Goal: Information Seeking & Learning: Learn about a topic

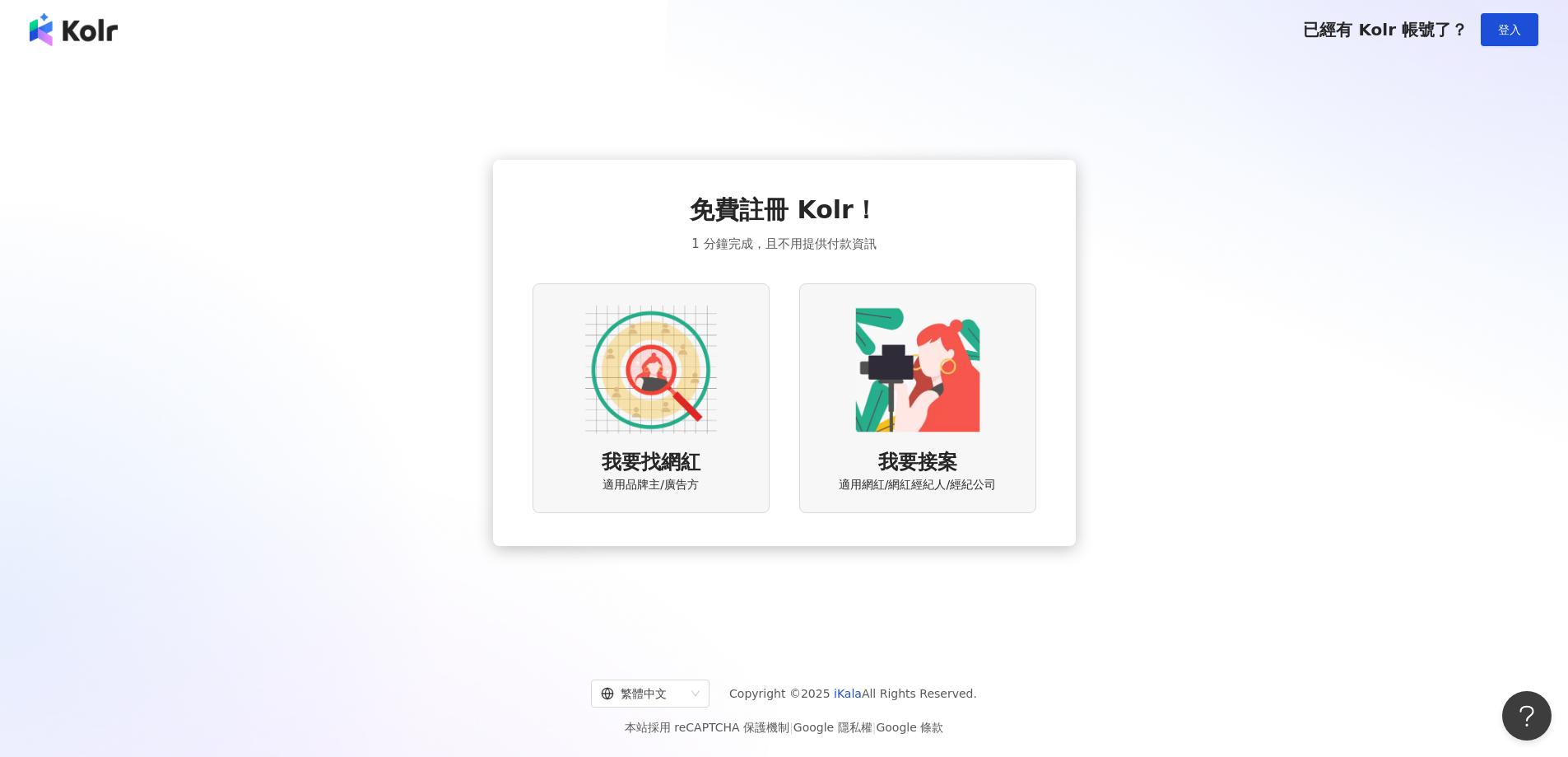
click at [725, 406] on div "我要找網紅 適用品牌主/廣告方" at bounding box center [651, 398] width 237 height 230
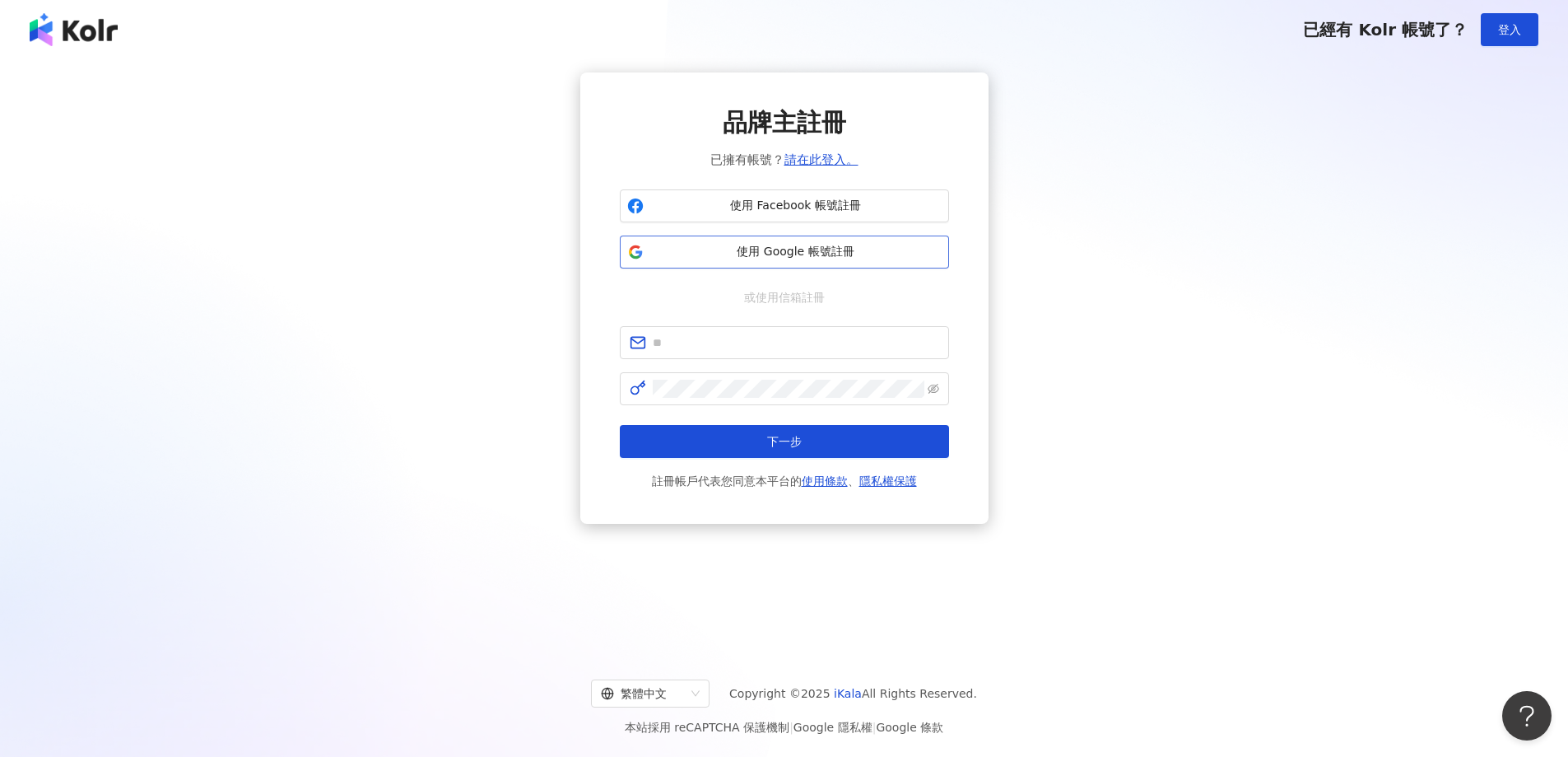
click at [785, 255] on span "使用 Google 帳號註冊" at bounding box center [796, 252] width 292 height 17
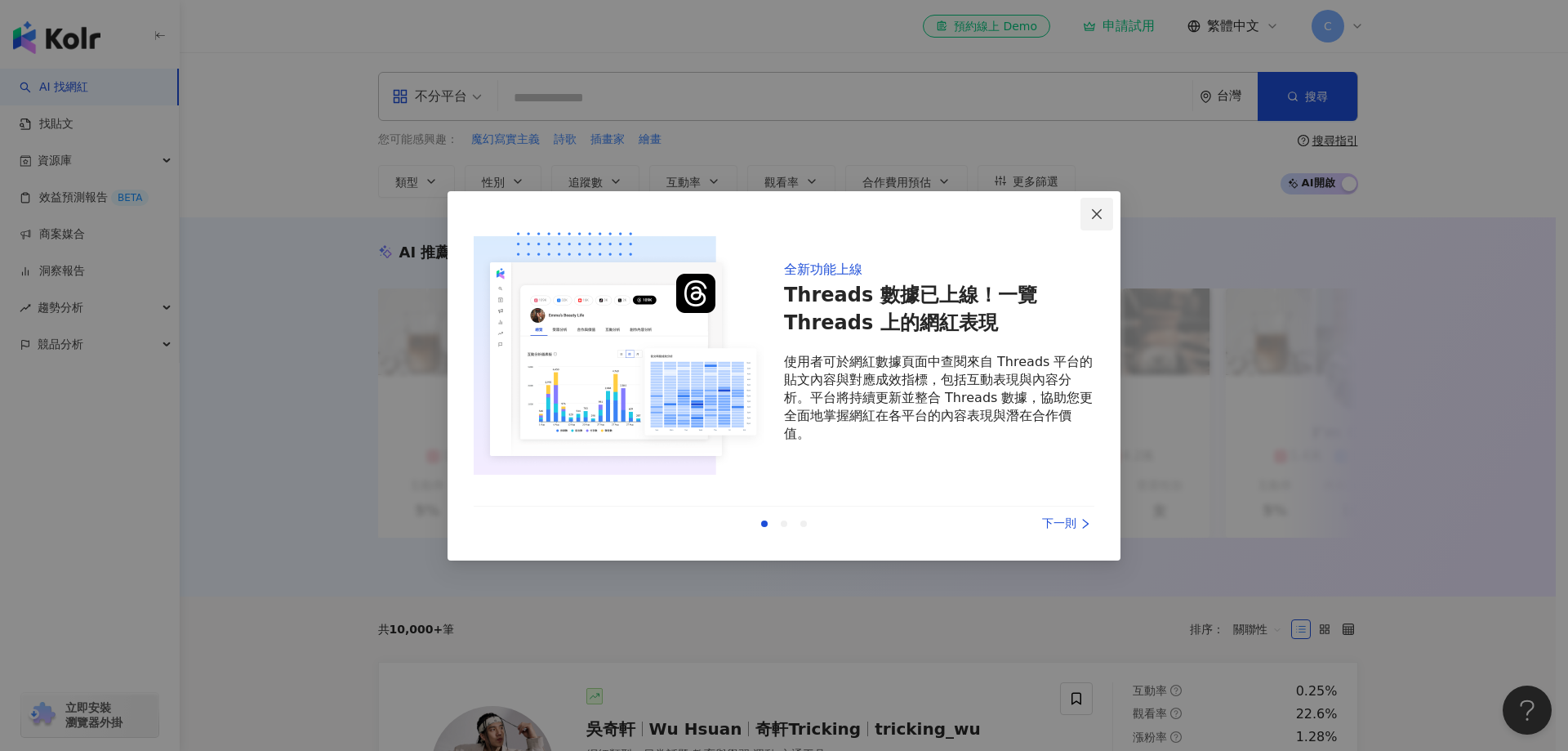
click at [1092, 211] on icon "close" at bounding box center [1097, 215] width 13 height 13
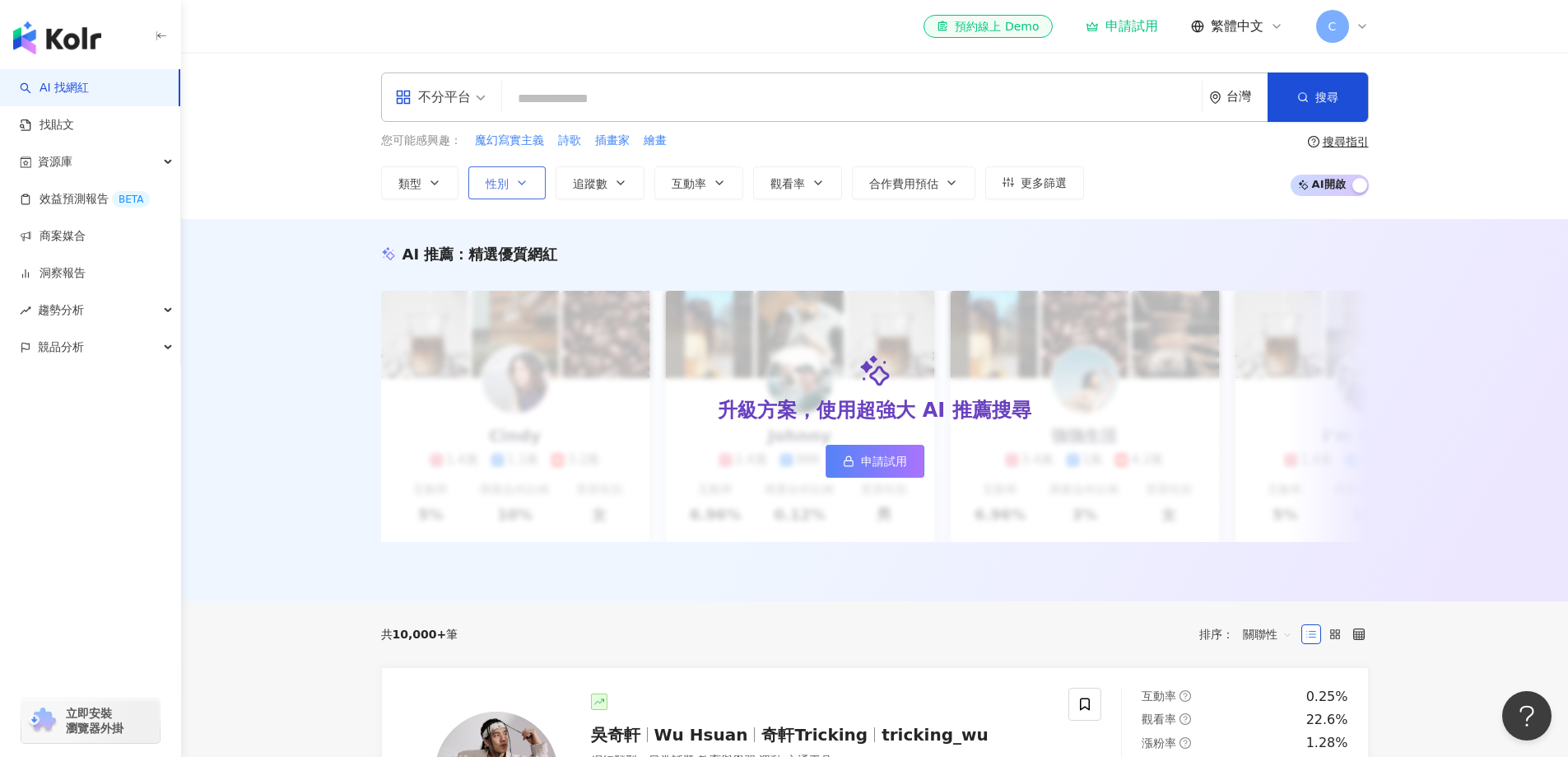
click at [509, 186] on button "性別" at bounding box center [506, 183] width 77 height 33
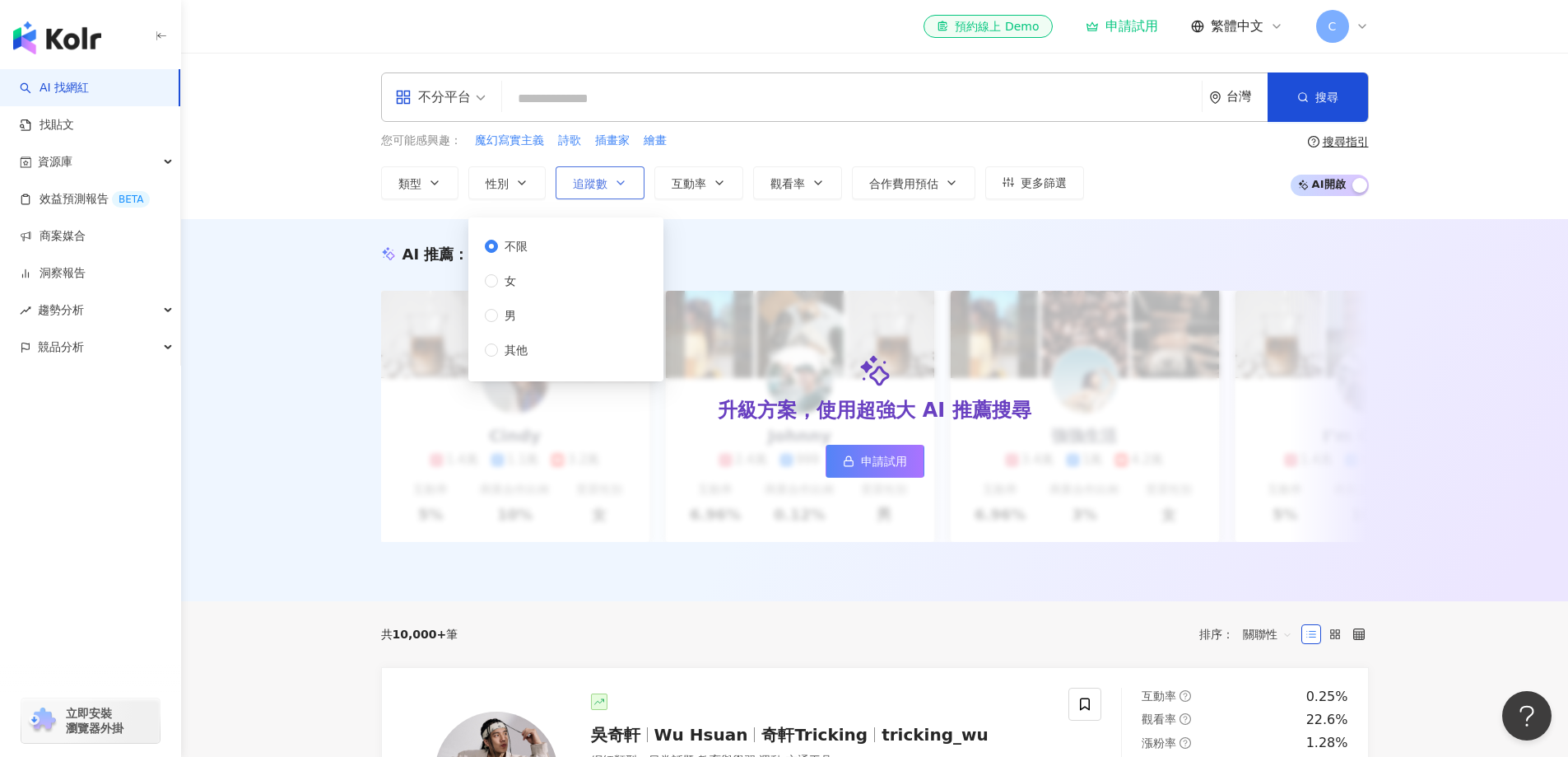
click at [589, 188] on span "追蹤數" at bounding box center [590, 184] width 35 height 13
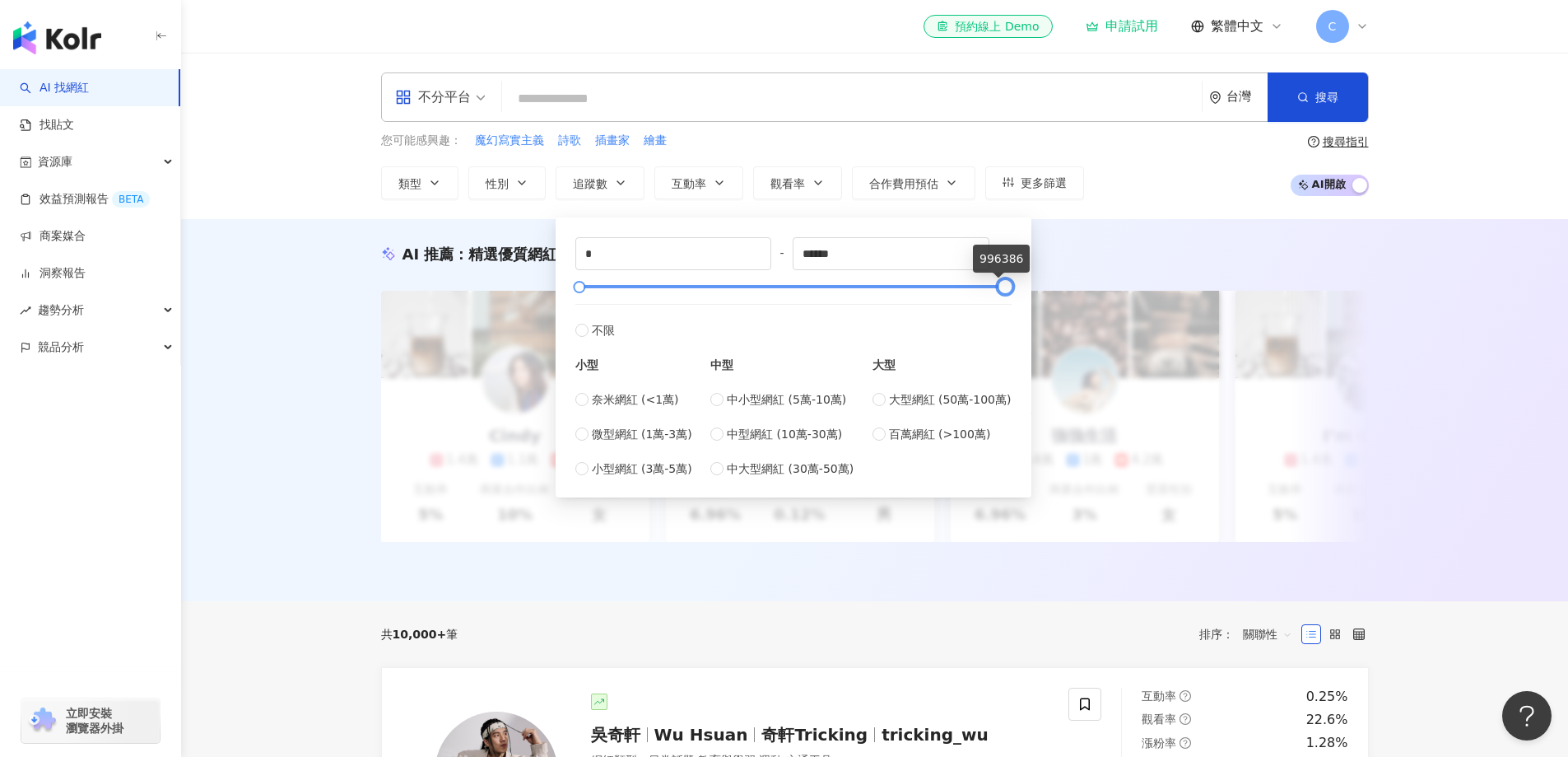
type input "*******"
drag, startPoint x: 976, startPoint y: 289, endPoint x: 1025, endPoint y: 285, distance: 49.2
click at [1025, 285] on div "* - ******* 不限 小型 奈米網紅 (<1萬) 微型網紅 (1萬-3萬) 小型網紅 (3萬-5萬) 中型 中小型網紅 (5萬-10萬) 中型網紅 (…" at bounding box center [793, 357] width 476 height 280
click at [820, 439] on span "中型網紅 (10萬-30萬)" at bounding box center [784, 434] width 116 height 18
type input "******"
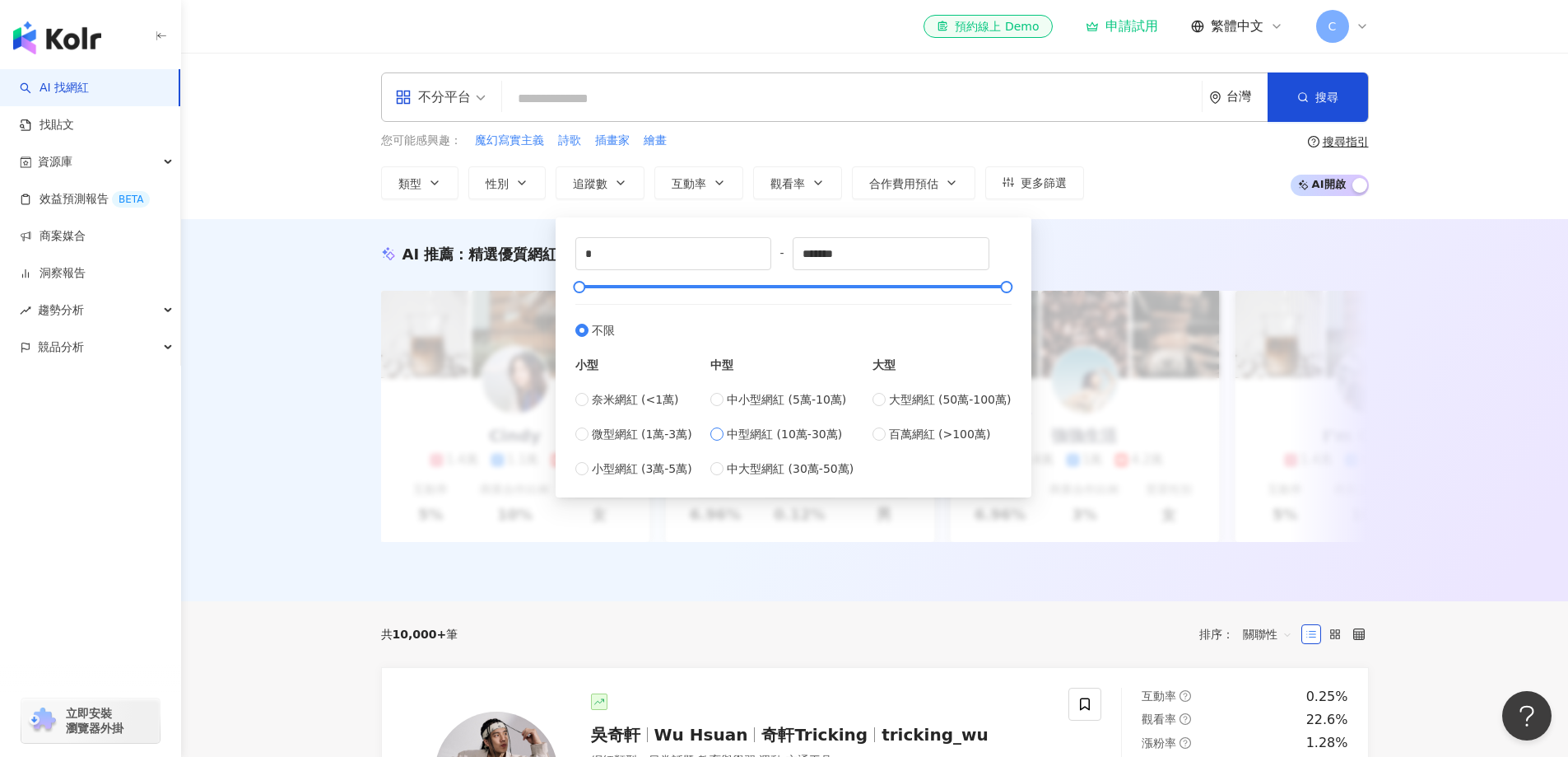
type input "******"
click at [1153, 229] on div "AI 推薦 ： 精選優質網紅 升級方案，使用超強大 AI 推薦搜尋 申請試用 Cindy 1.4萬 1.1萬 3.2萬 互動率 5% 商業合作比例 10% 受…" at bounding box center [875, 409] width 1388 height 382
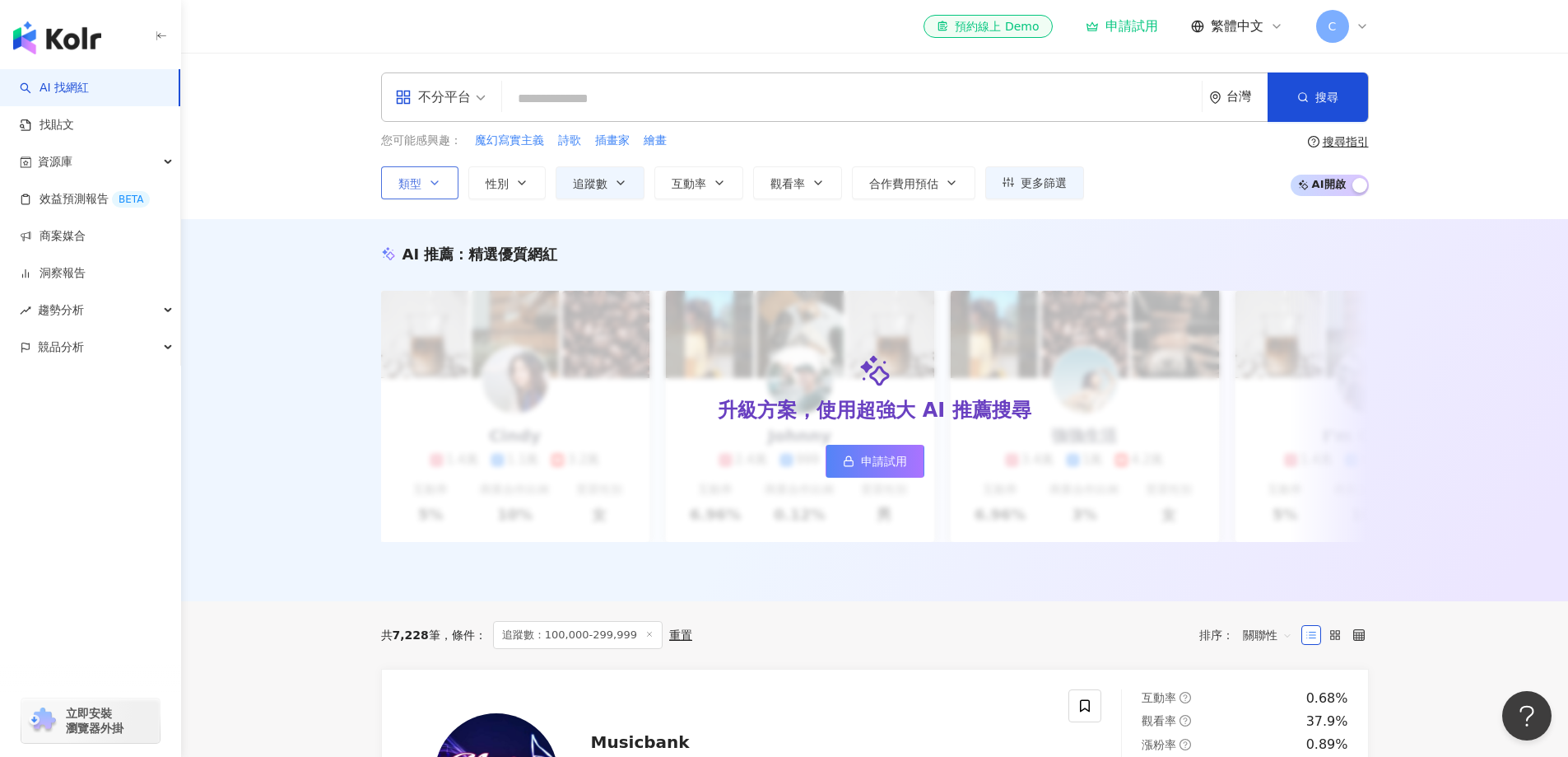
click at [420, 193] on button "類型" at bounding box center [419, 183] width 77 height 33
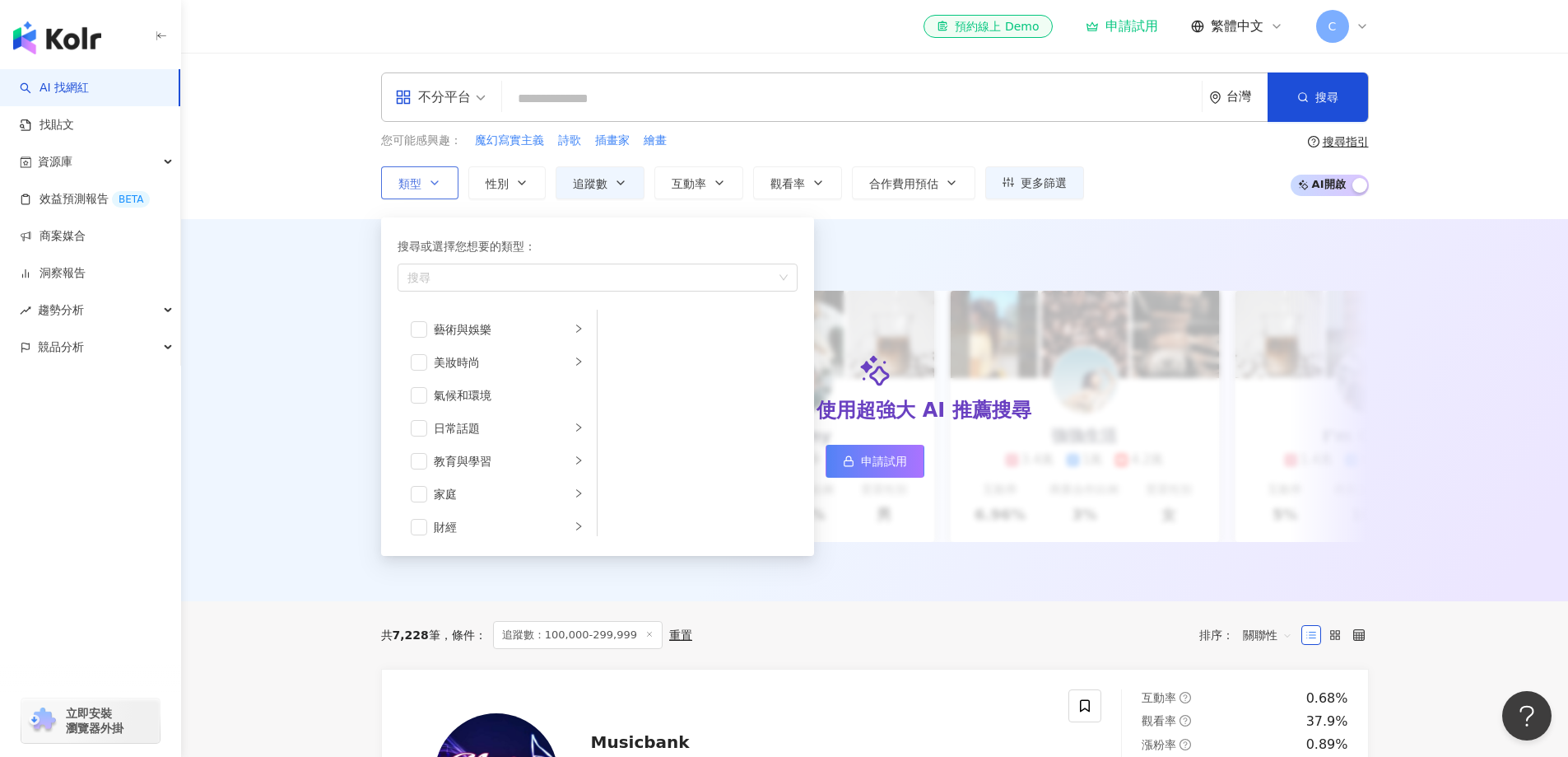
click at [424, 186] on button "類型 搜尋或選擇您想要的類型： 搜尋 藝術與娛樂 美妝時尚 氣候和環境 日常話題 教育與學習 家庭 財經 美食 命理占卜 遊戲 法政社會 生活風格 影視娛樂 …" at bounding box center [419, 183] width 77 height 33
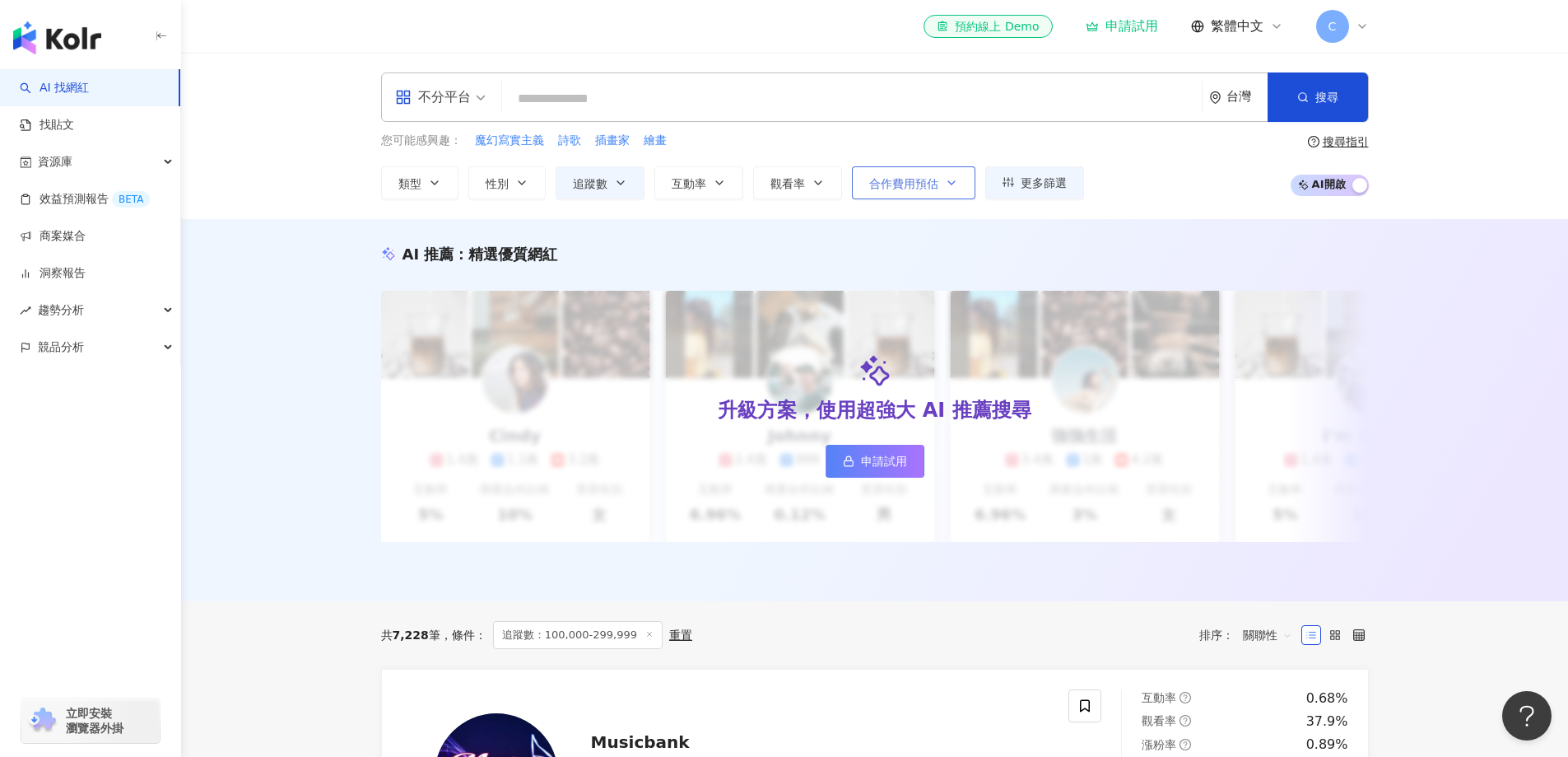
click at [860, 188] on button "合作費用預估" at bounding box center [914, 183] width 124 height 33
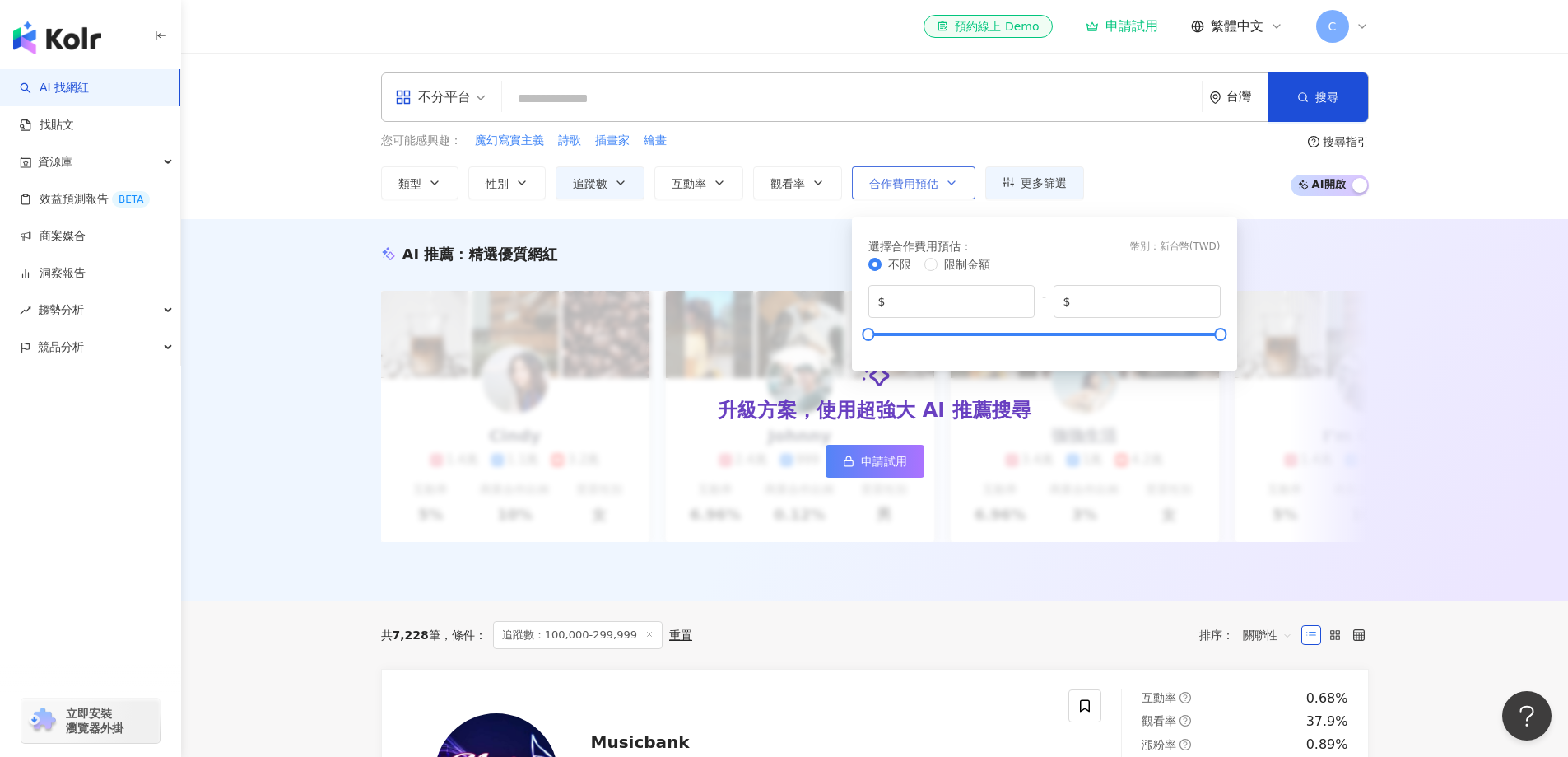
click at [900, 190] on span "合作費用預估" at bounding box center [904, 184] width 69 height 13
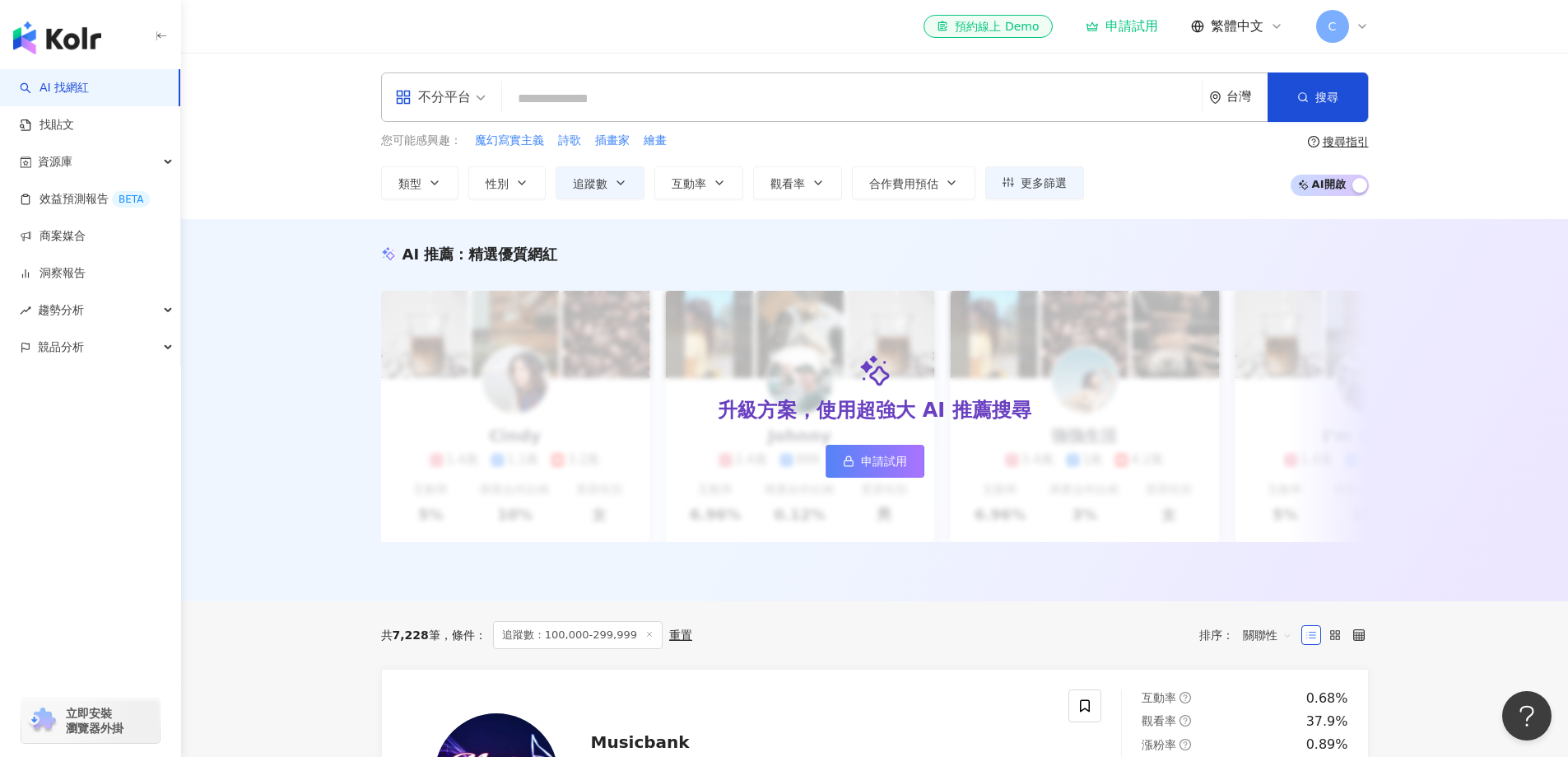
click at [431, 104] on div "不分平台" at bounding box center [432, 97] width 76 height 27
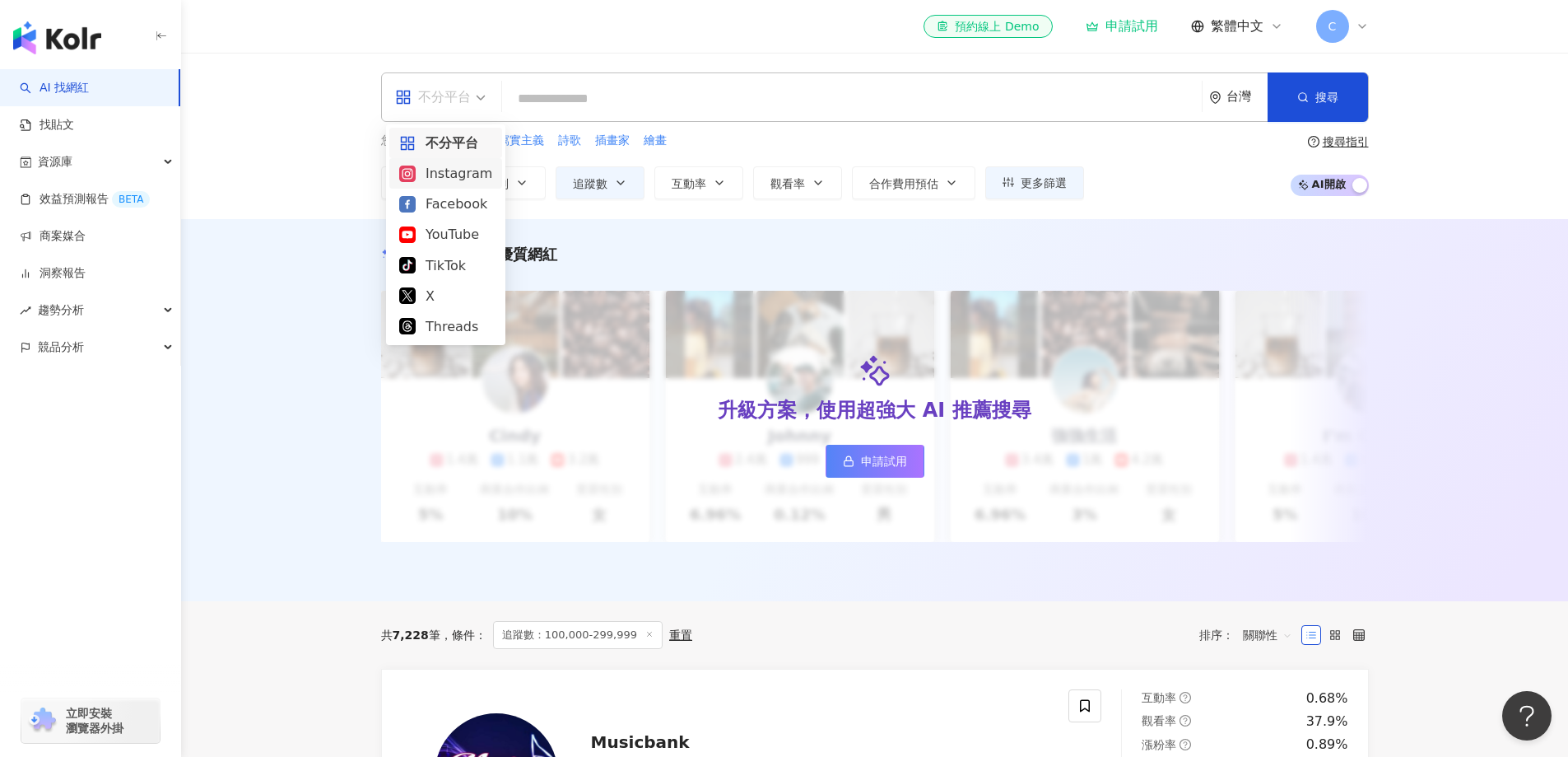
click at [434, 173] on div "Instagram" at bounding box center [446, 173] width 93 height 21
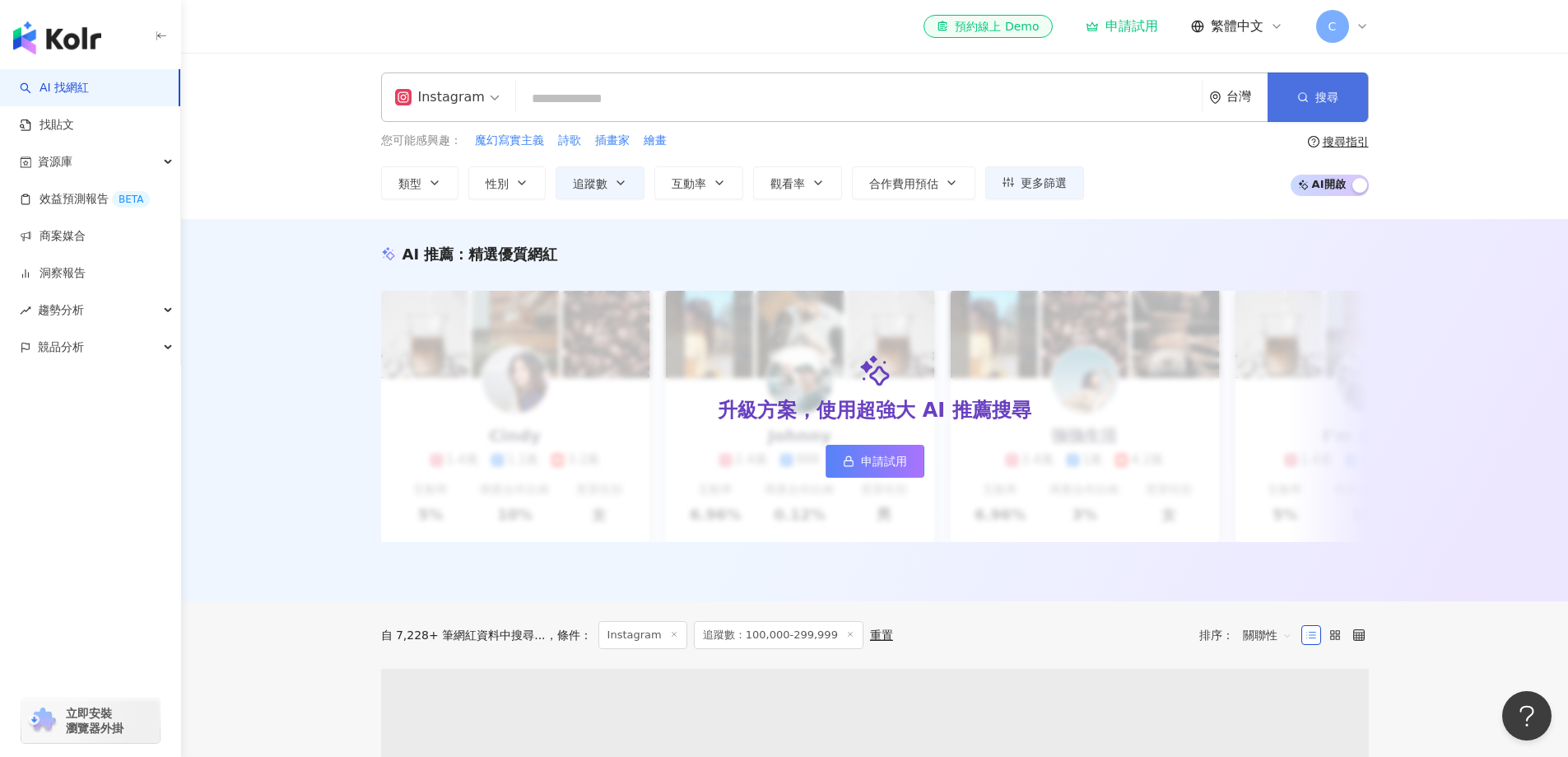
click at [1314, 92] on button "搜尋" at bounding box center [1318, 96] width 101 height 49
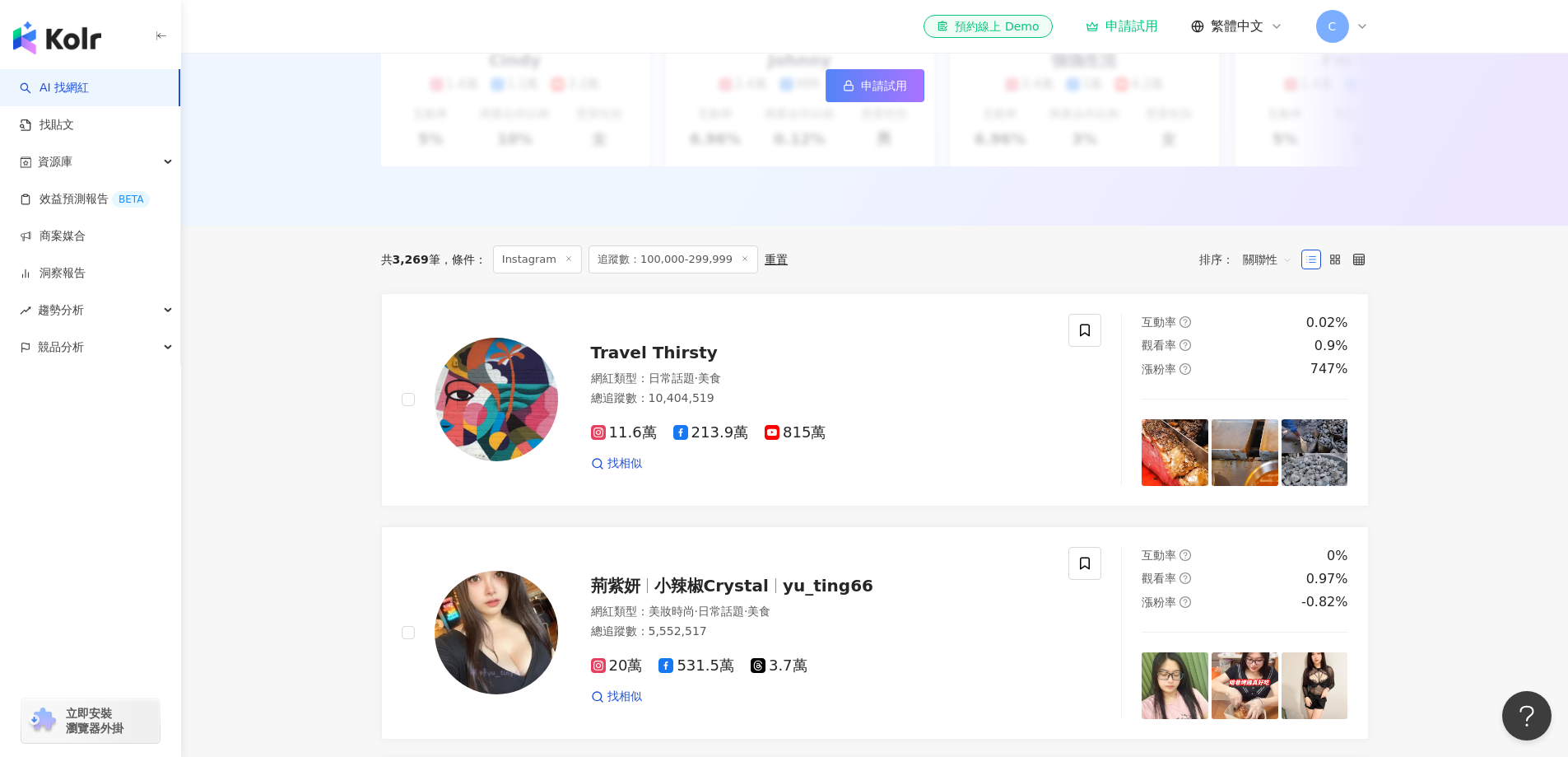
scroll to position [219, 0]
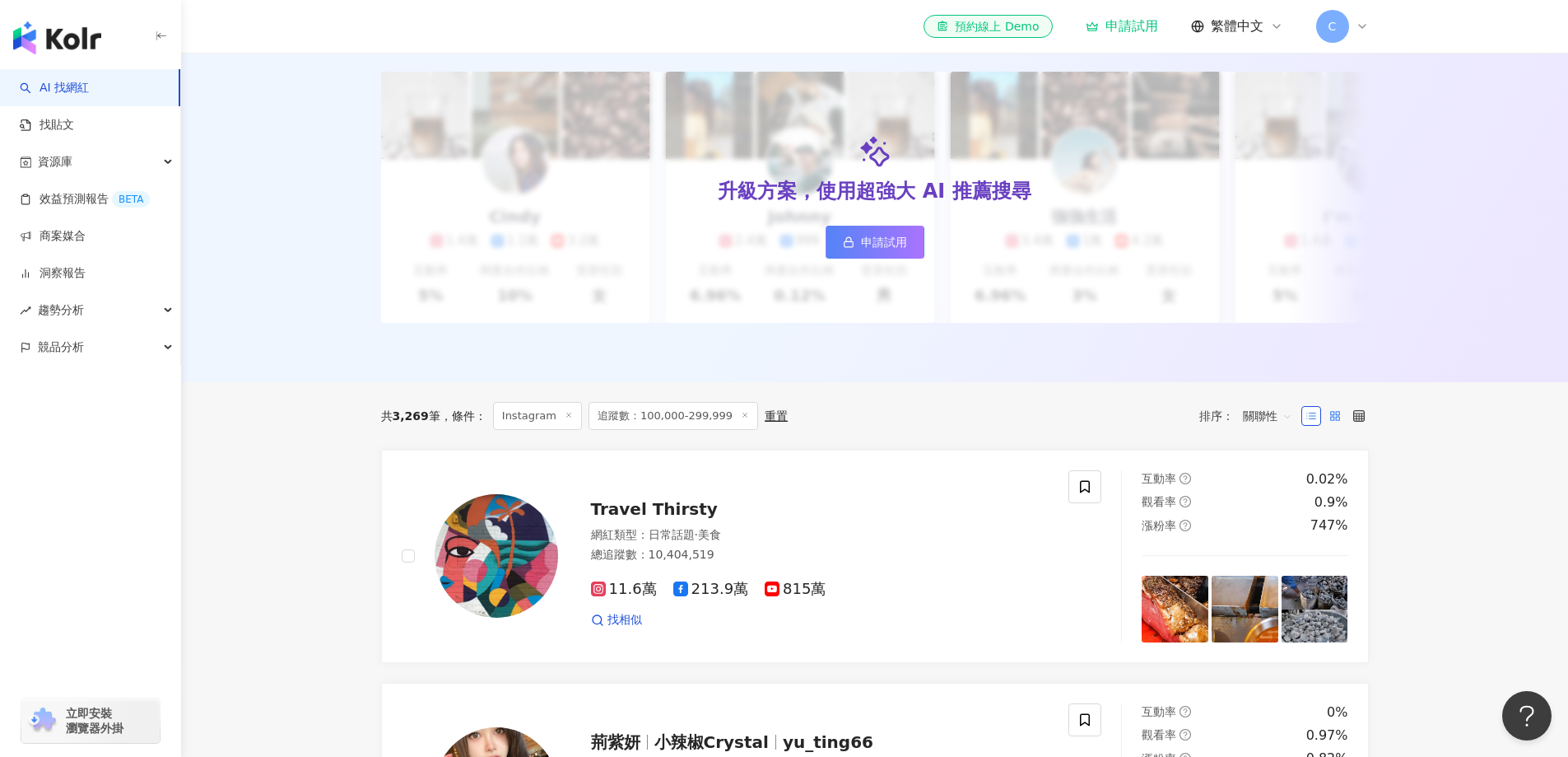
click at [1331, 418] on label at bounding box center [1335, 416] width 20 height 20
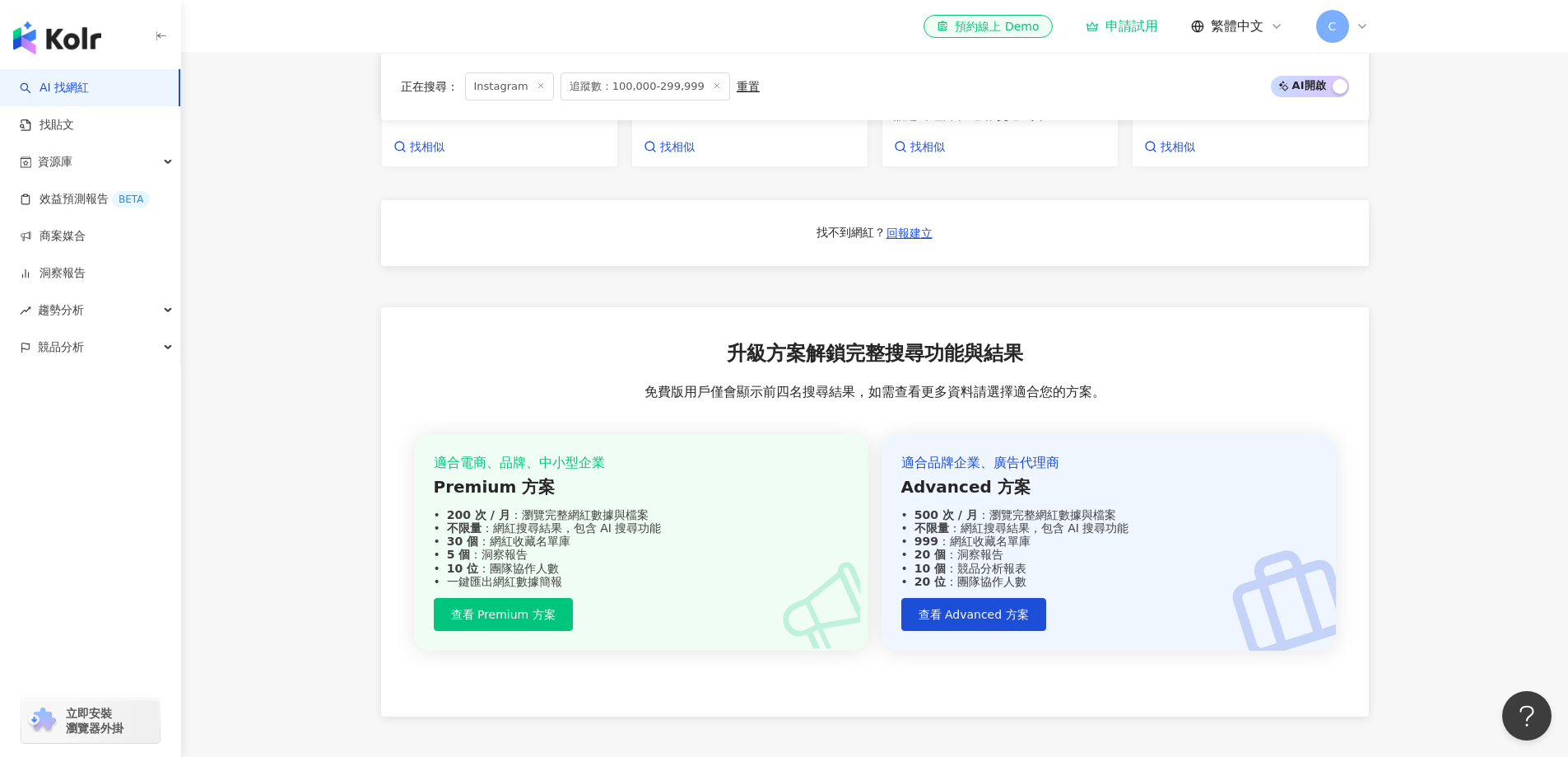
scroll to position [439, 0]
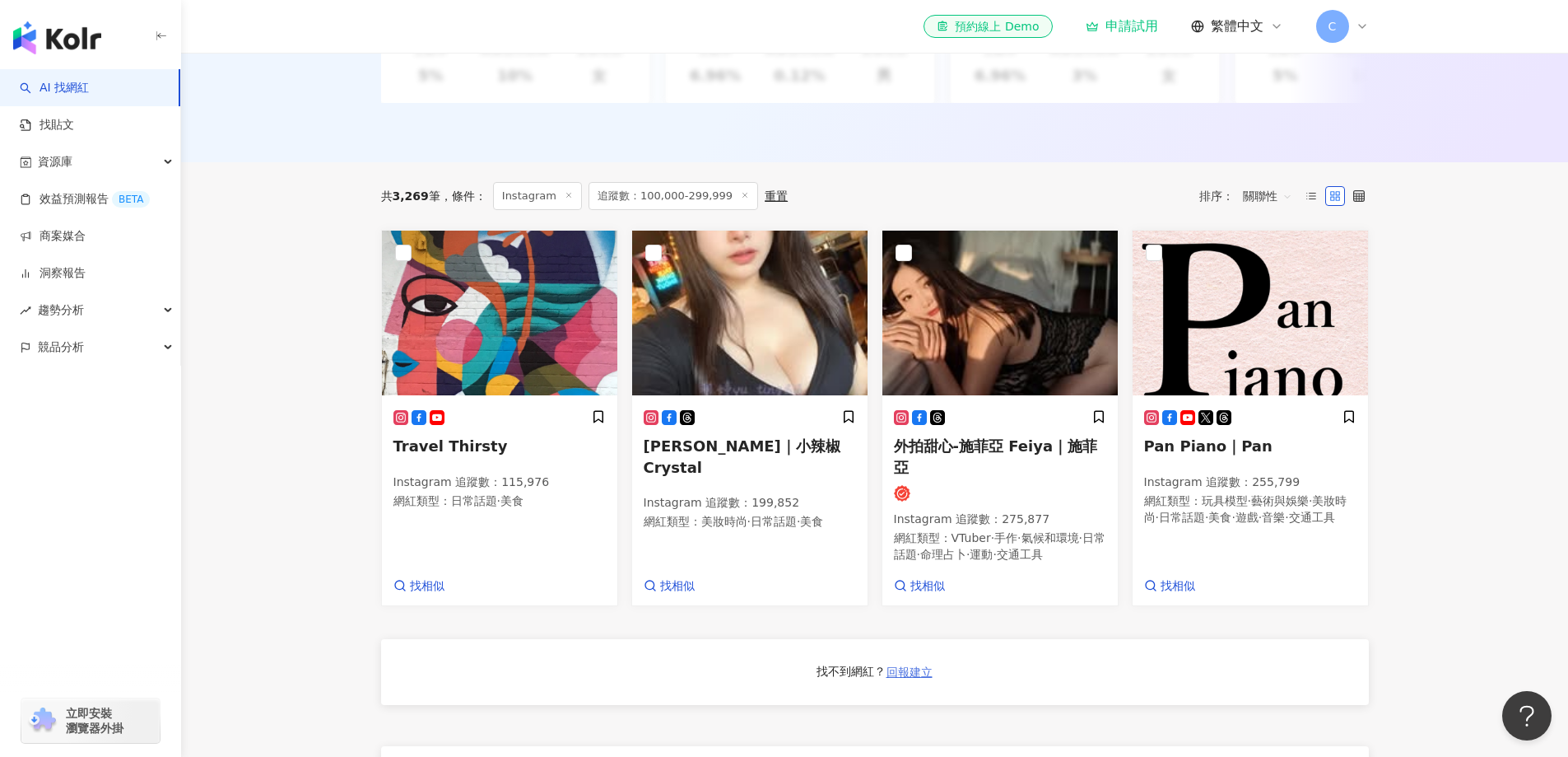
click at [926, 679] on span "回報建立" at bounding box center [910, 672] width 46 height 13
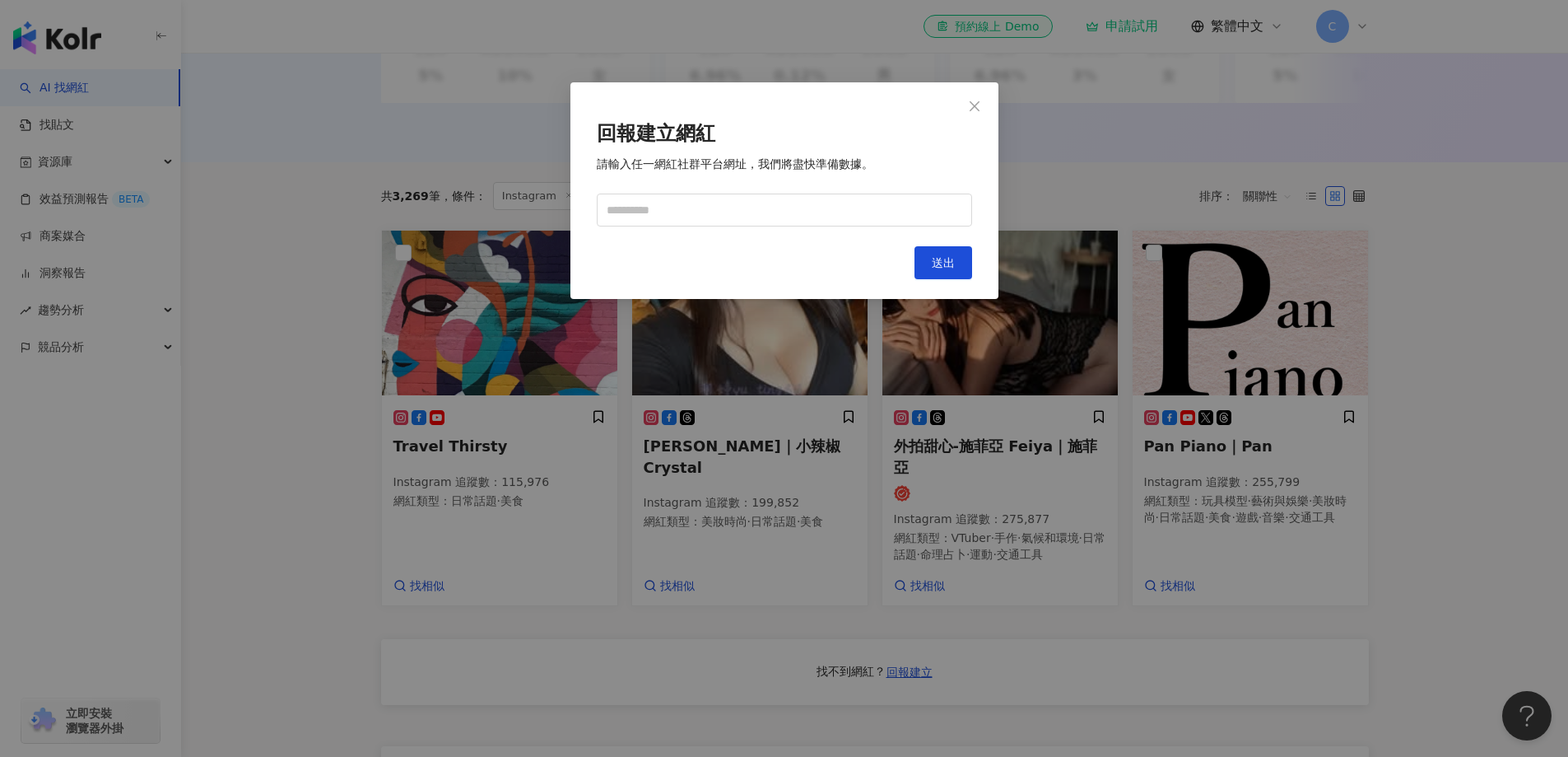
click at [987, 99] on button "Close" at bounding box center [975, 106] width 33 height 33
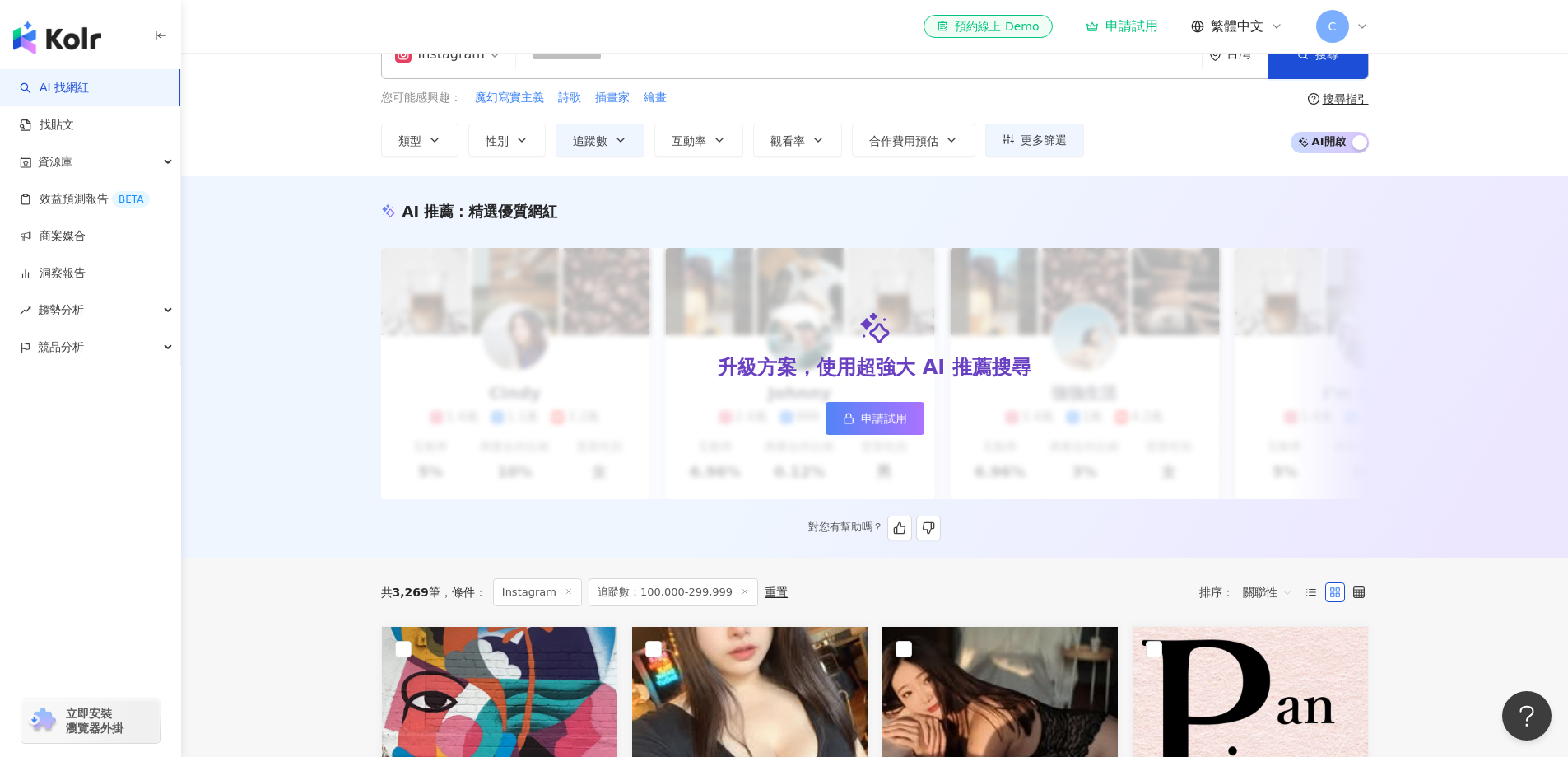
scroll to position [0, 0]
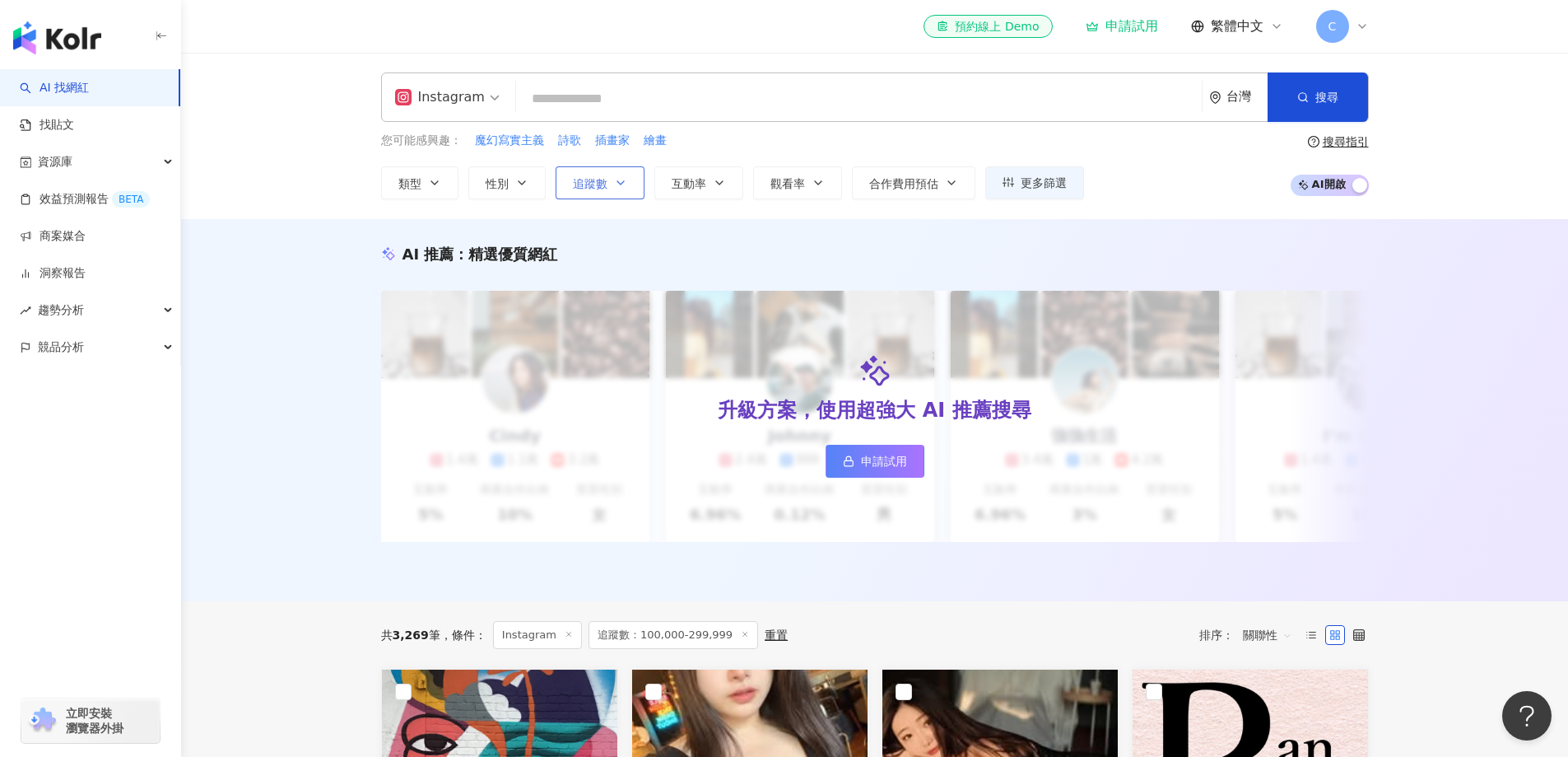
click at [632, 186] on button "追蹤數" at bounding box center [599, 183] width 89 height 33
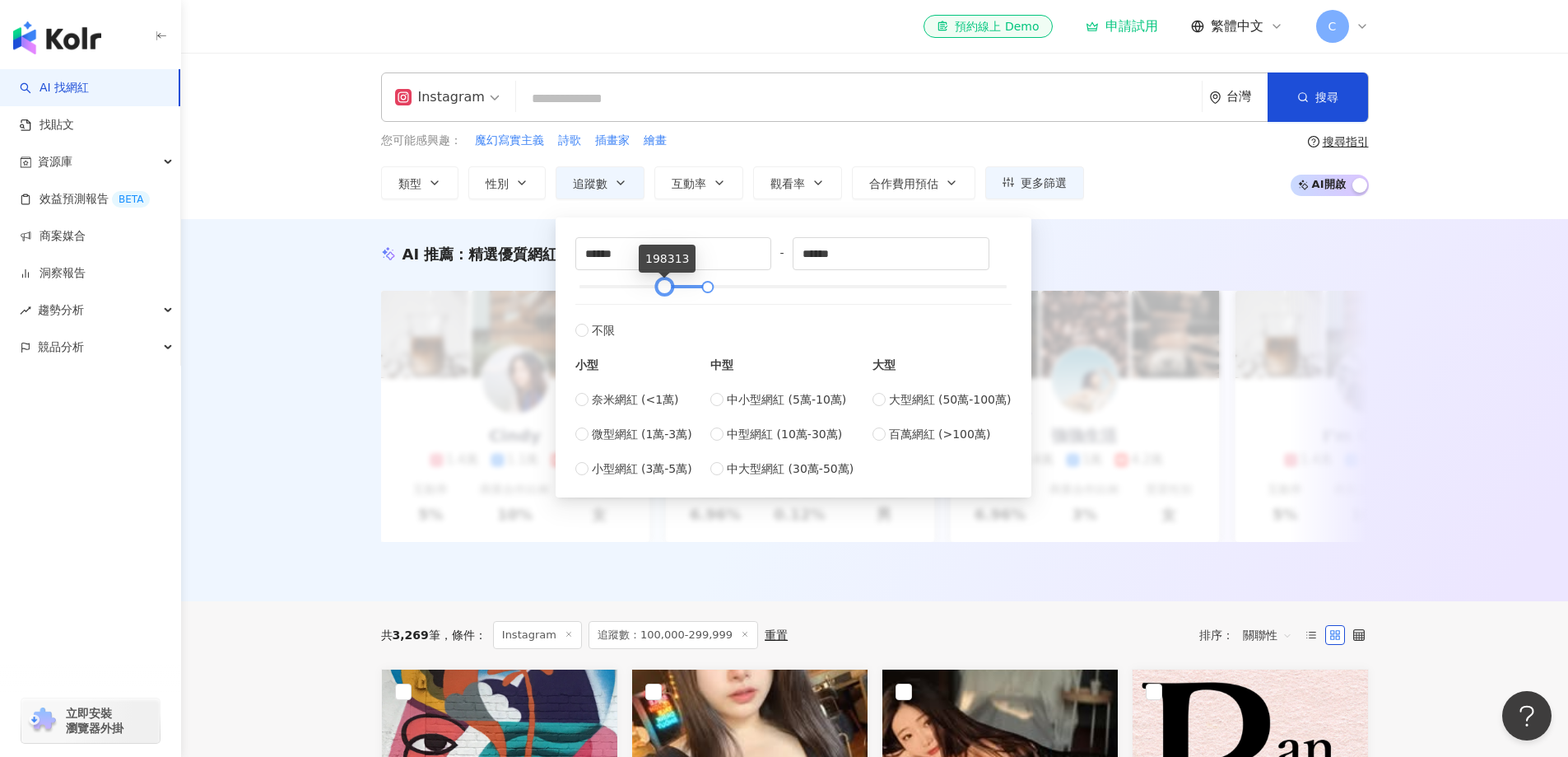
type input "******"
drag, startPoint x: 619, startPoint y: 286, endPoint x: 660, endPoint y: 294, distance: 41.8
click at [660, 292] on div at bounding box center [663, 287] width 9 height 9
type input "******"
drag, startPoint x: 699, startPoint y: 284, endPoint x: 676, endPoint y: 259, distance: 34.0
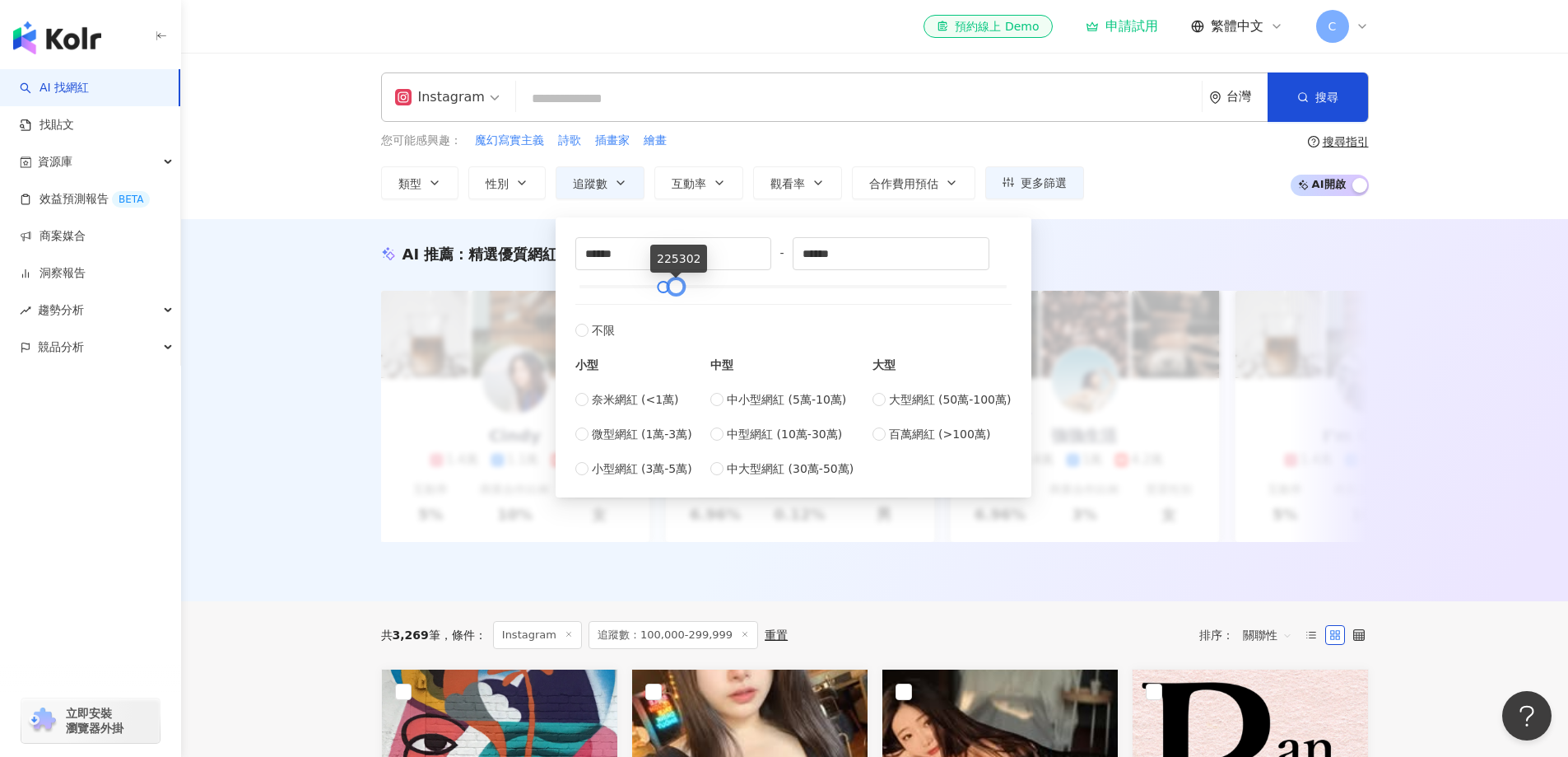
click at [676, 259] on body "AI 找網紅 找貼文 資源庫 效益預測報告 BETA 商案媒合 洞察報告 趨勢分析 競品分析 立即安裝 瀏覽器外掛 el-icon-cs 預約線上 Demo …" at bounding box center [784, 378] width 1568 height 757
click at [1083, 251] on div "AI 推薦 ： 精選優質網紅" at bounding box center [875, 254] width 988 height 21
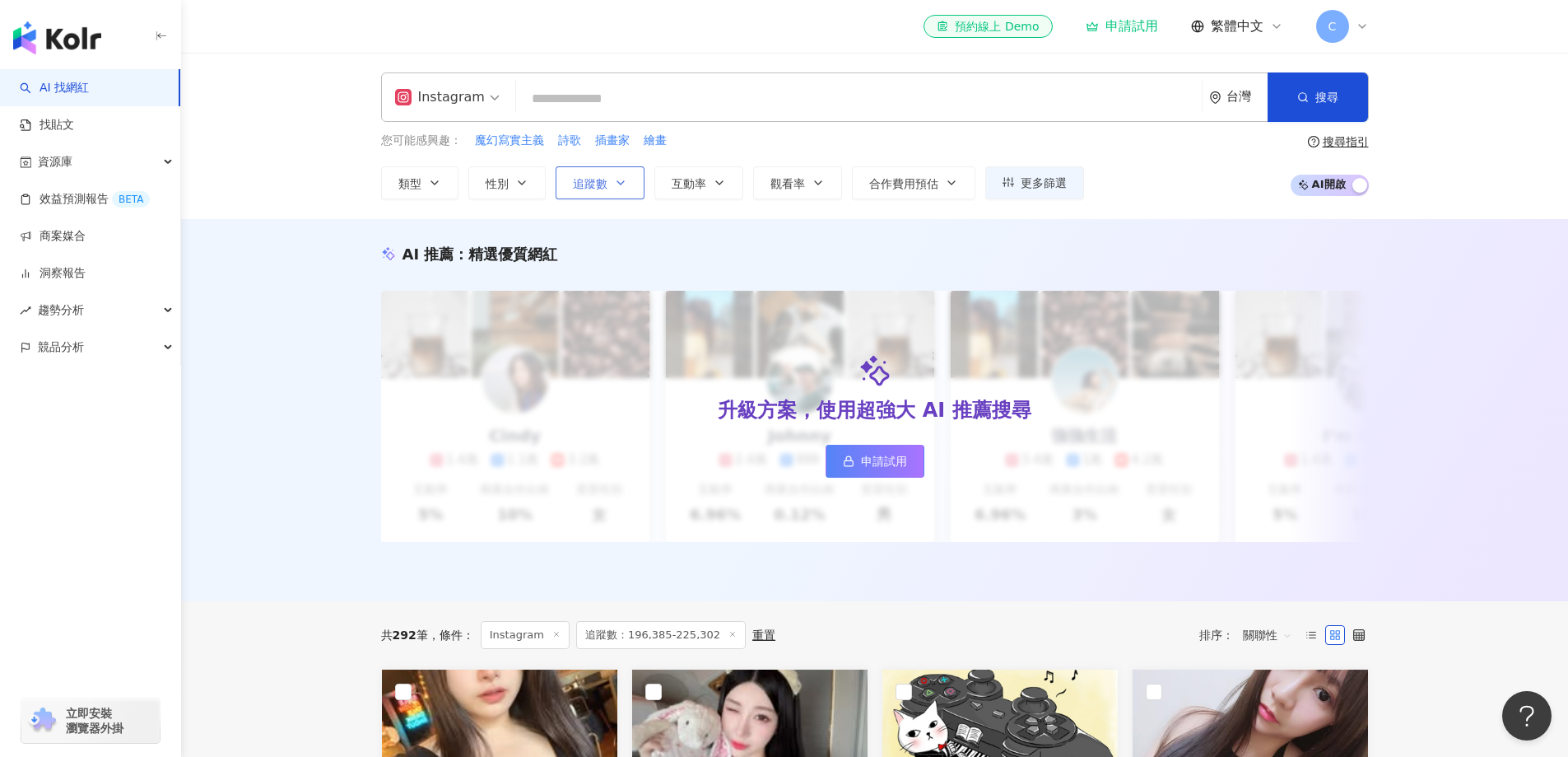
click at [597, 177] on span "追蹤數" at bounding box center [590, 184] width 35 height 13
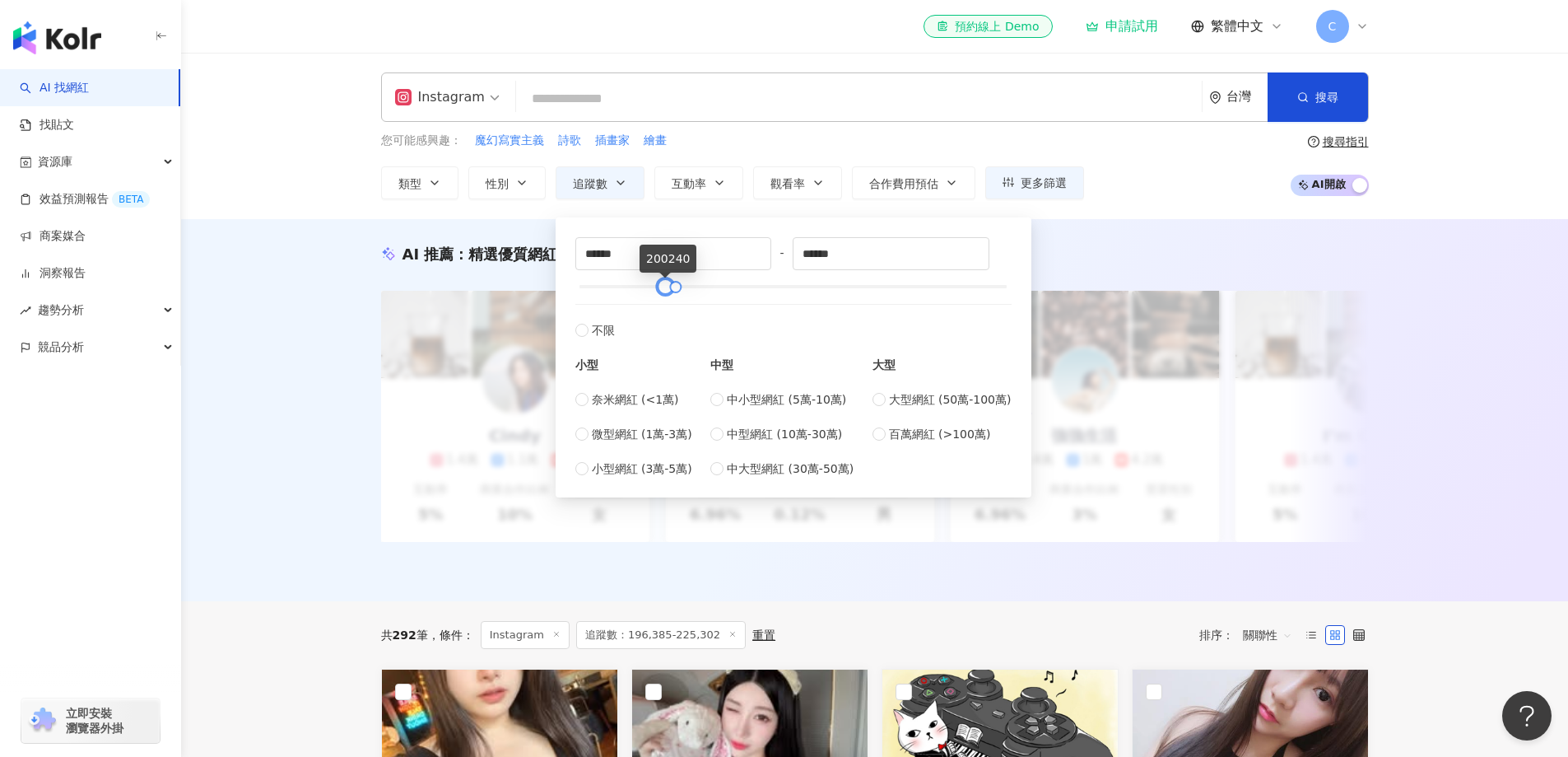
type input "******"
click at [663, 288] on div at bounding box center [665, 287] width 9 height 9
click at [673, 286] on div at bounding box center [673, 287] width 9 height 9
type input "******"
click at [674, 286] on div at bounding box center [673, 287] width 9 height 9
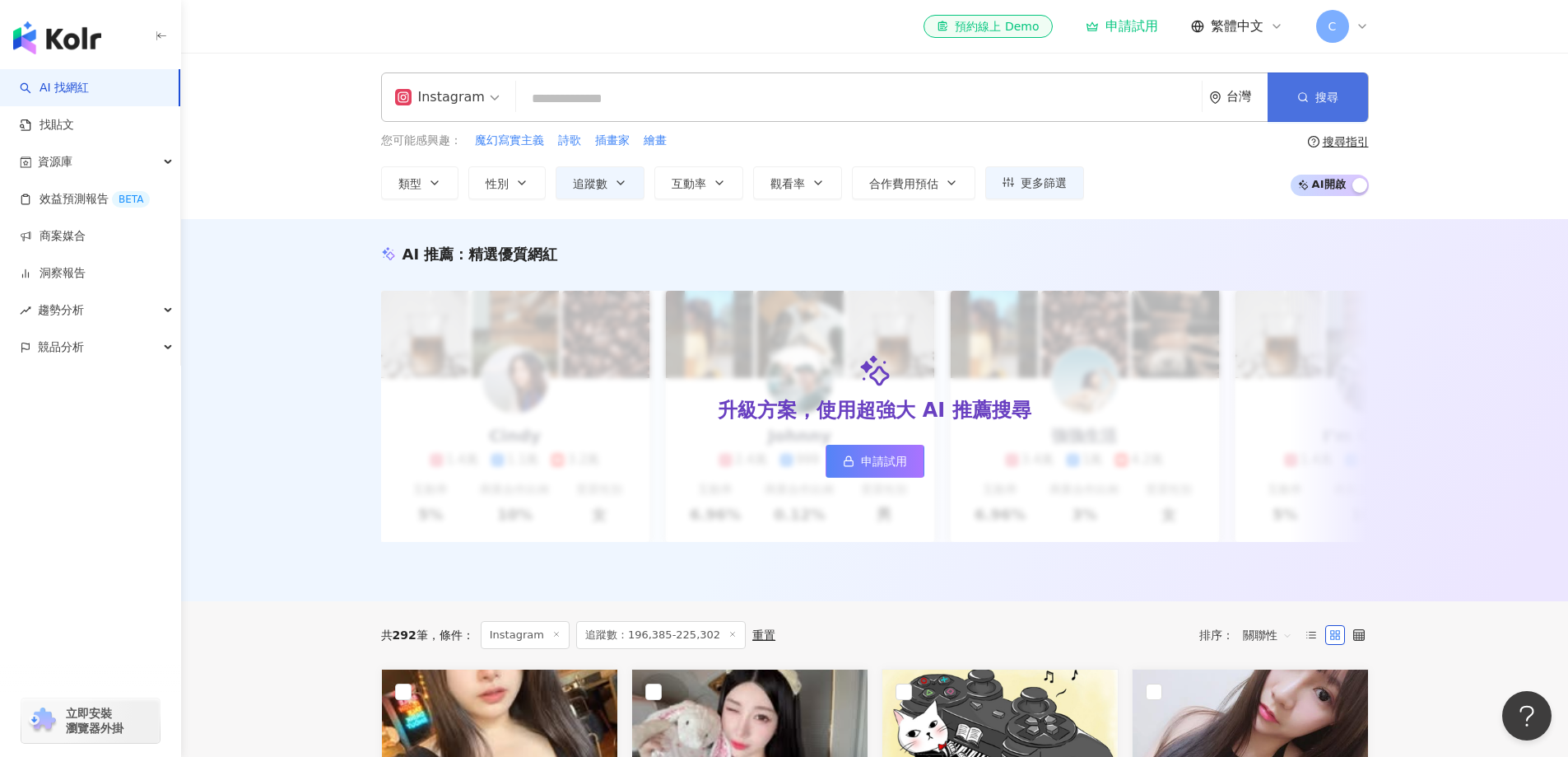
click at [1281, 101] on button "搜尋" at bounding box center [1318, 96] width 101 height 49
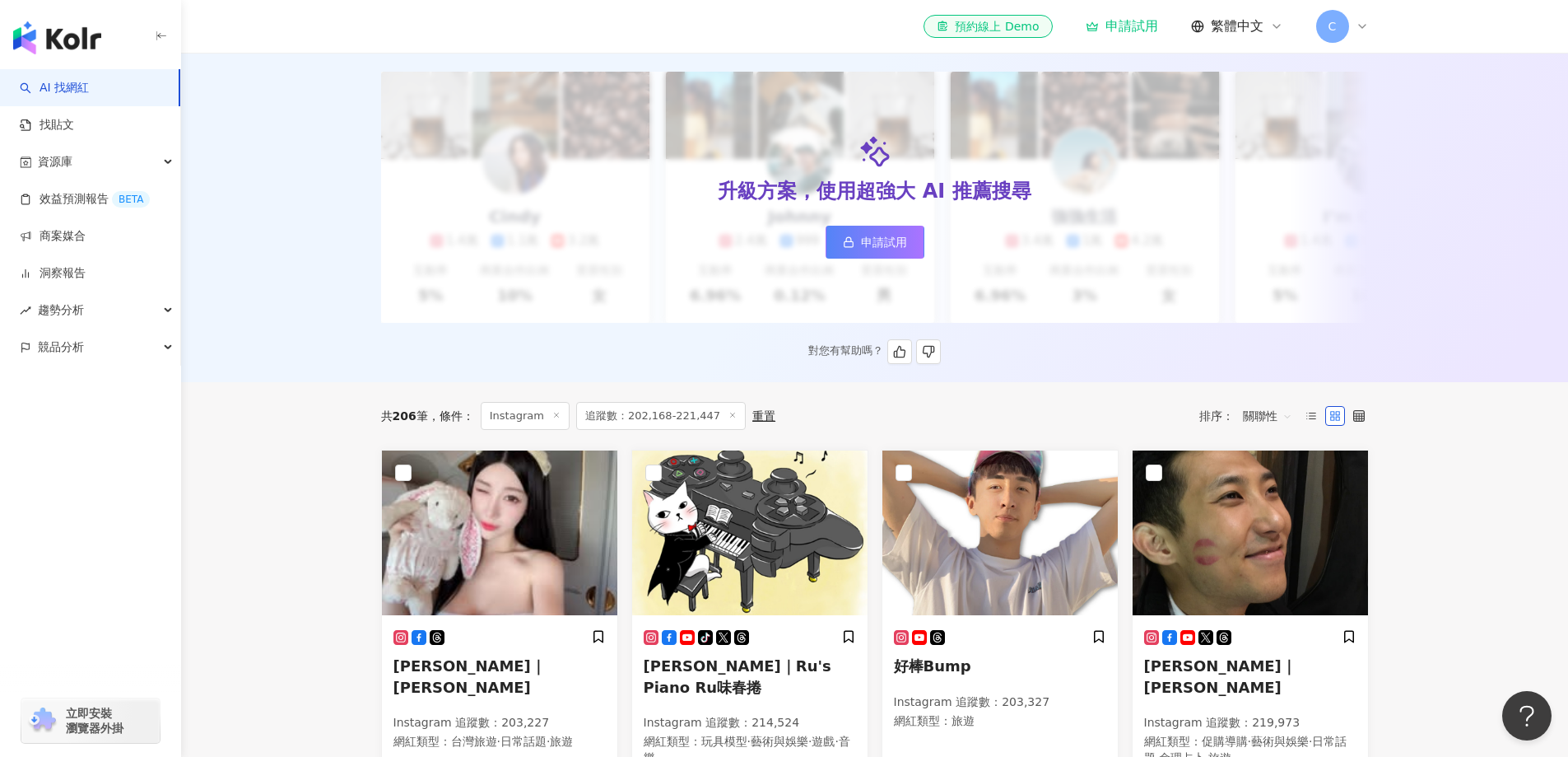
scroll to position [439, 0]
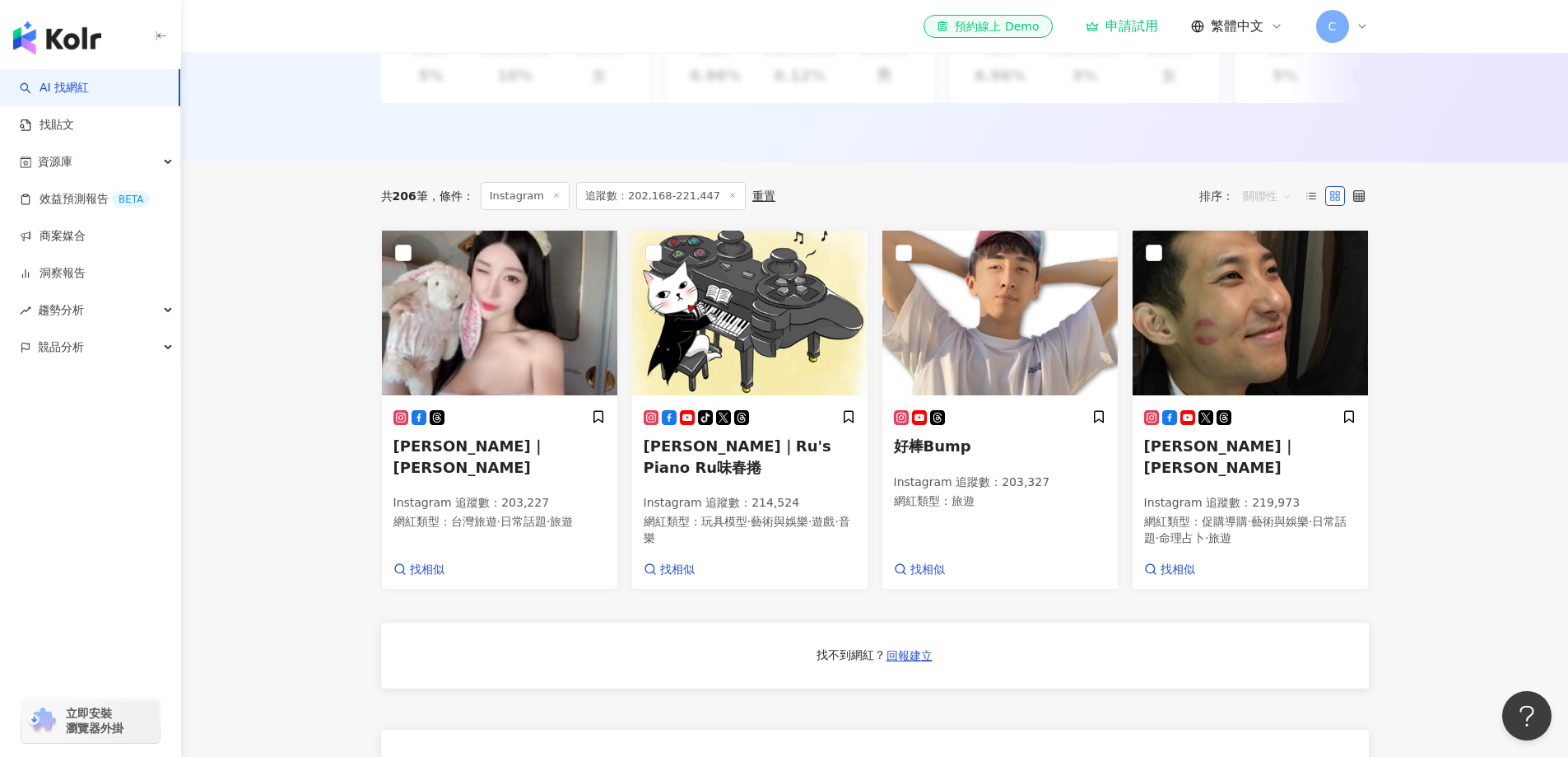
click at [1271, 205] on span "關聯性" at bounding box center [1267, 196] width 49 height 27
click at [1269, 265] on div "追蹤數" at bounding box center [1268, 270] width 42 height 18
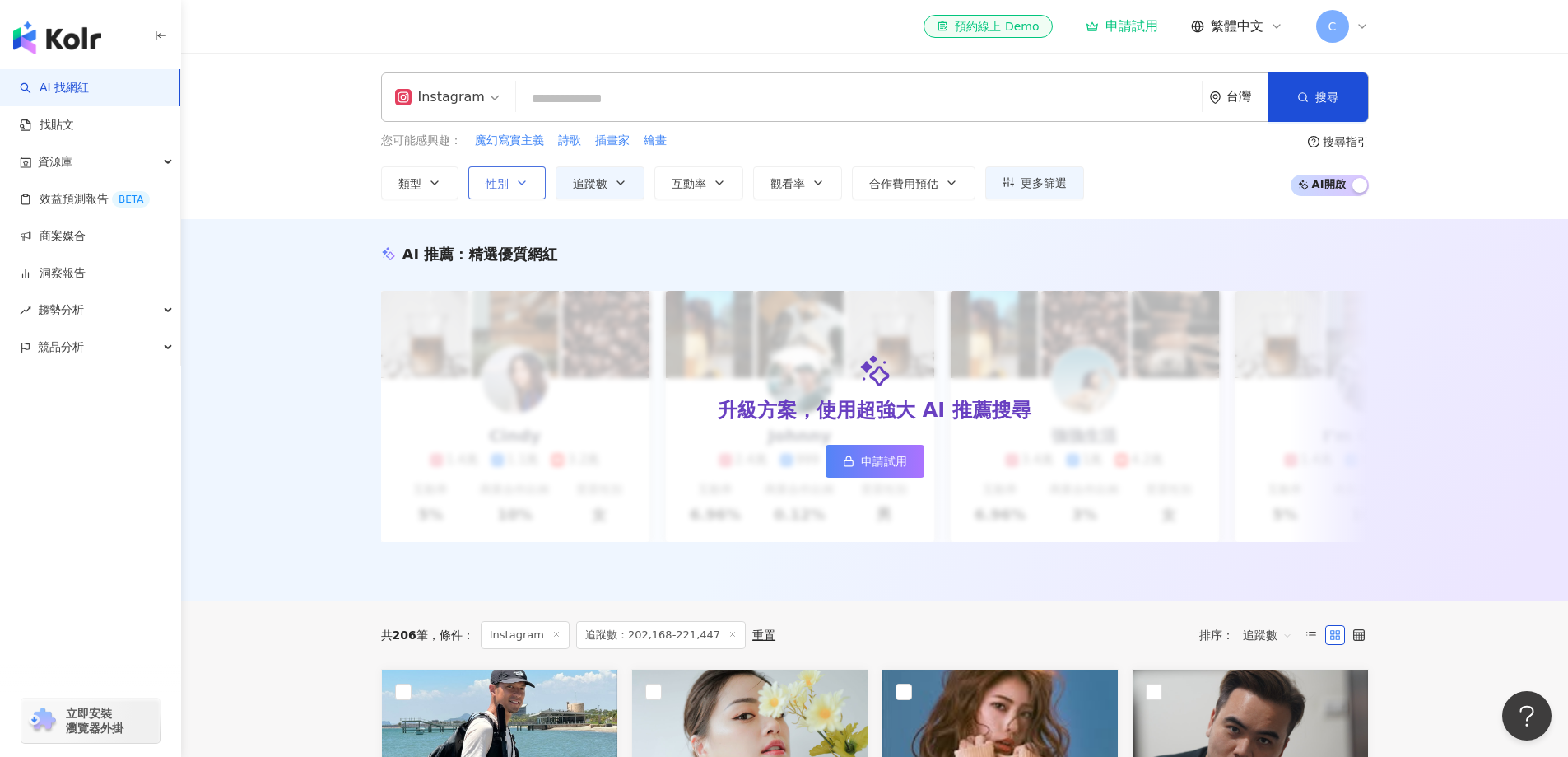
click at [520, 182] on icon "button" at bounding box center [522, 183] width 13 height 13
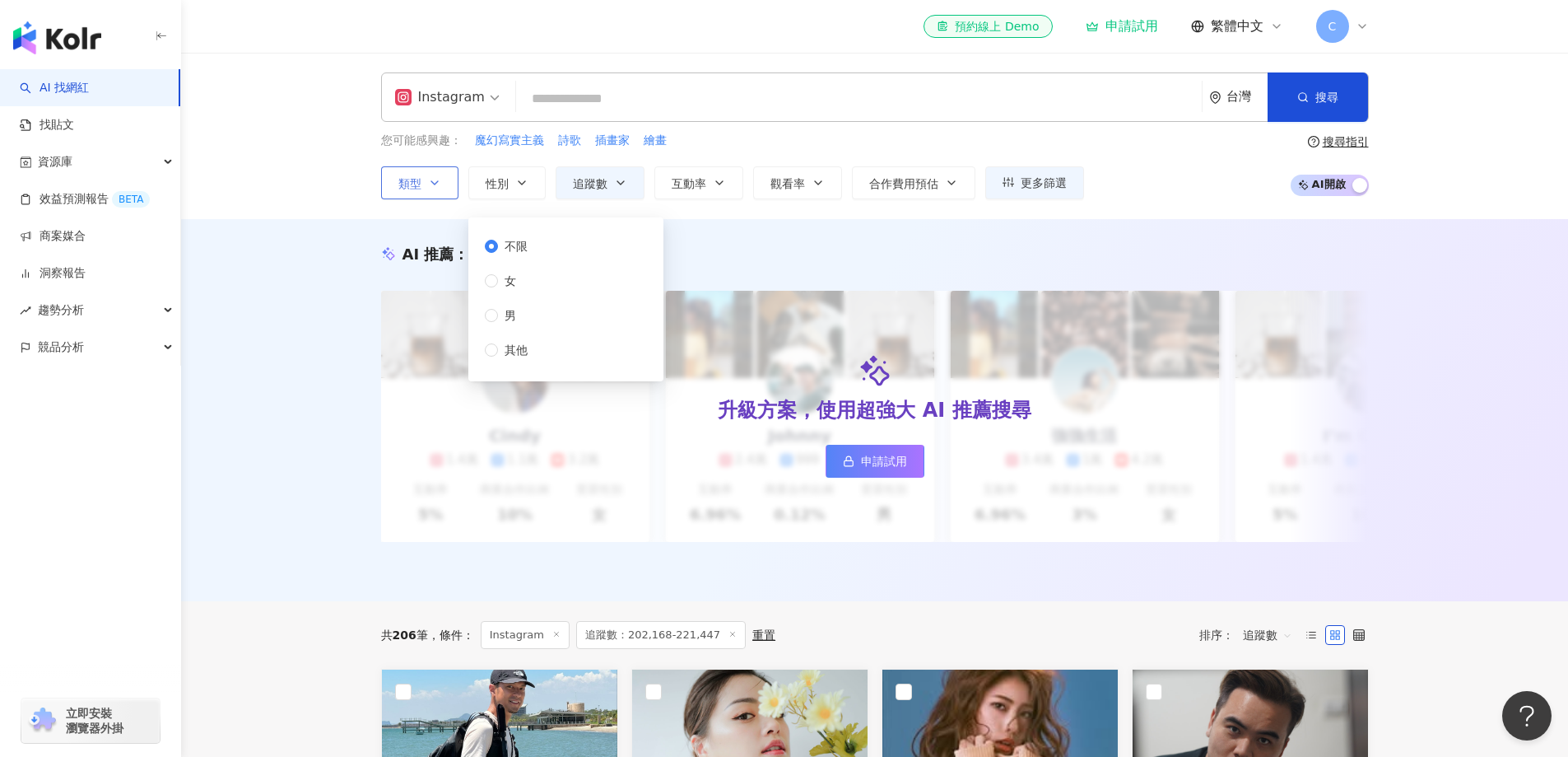
click at [452, 190] on button "類型" at bounding box center [419, 183] width 77 height 33
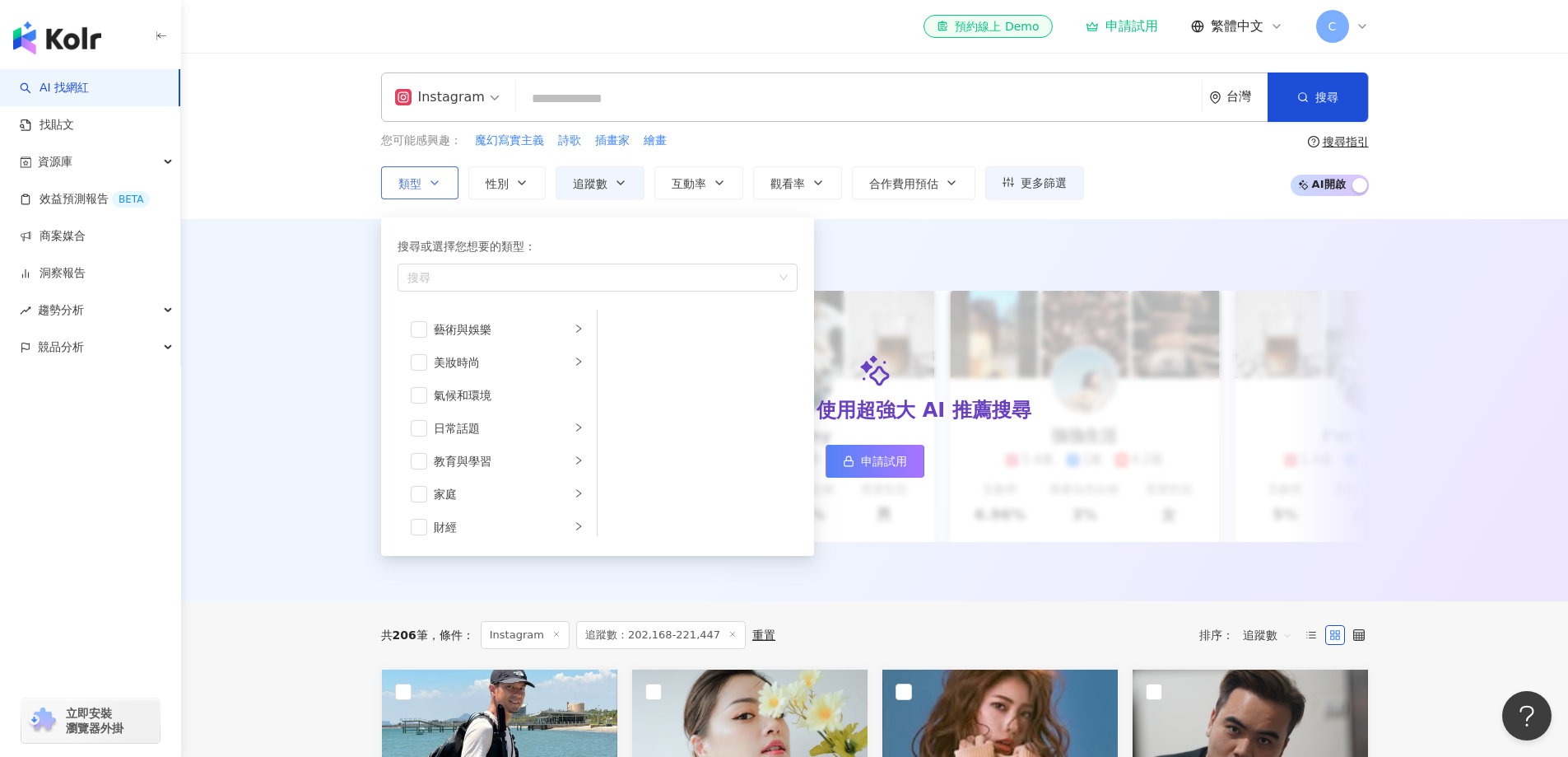
click at [451, 187] on button "類型 搜尋或選擇您想要的類型： 搜尋 藝術與娛樂 美妝時尚 氣候和環境 日常話題 教育與學習 家庭 財經 美食 命理占卜 遊戲 法政社會 生活風格 影視娛樂 …" at bounding box center [419, 183] width 77 height 33
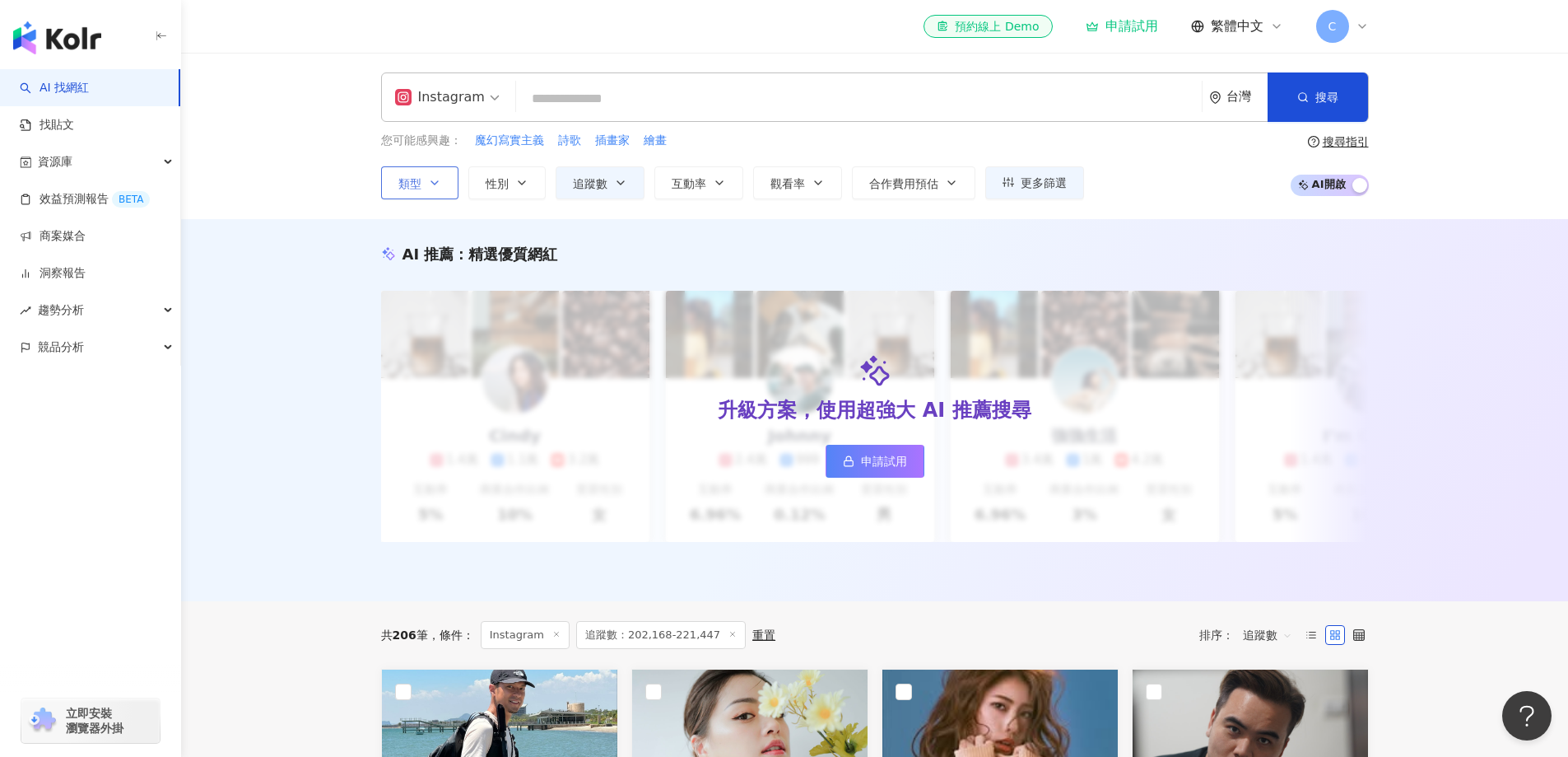
click at [451, 187] on button "類型" at bounding box center [419, 183] width 77 height 33
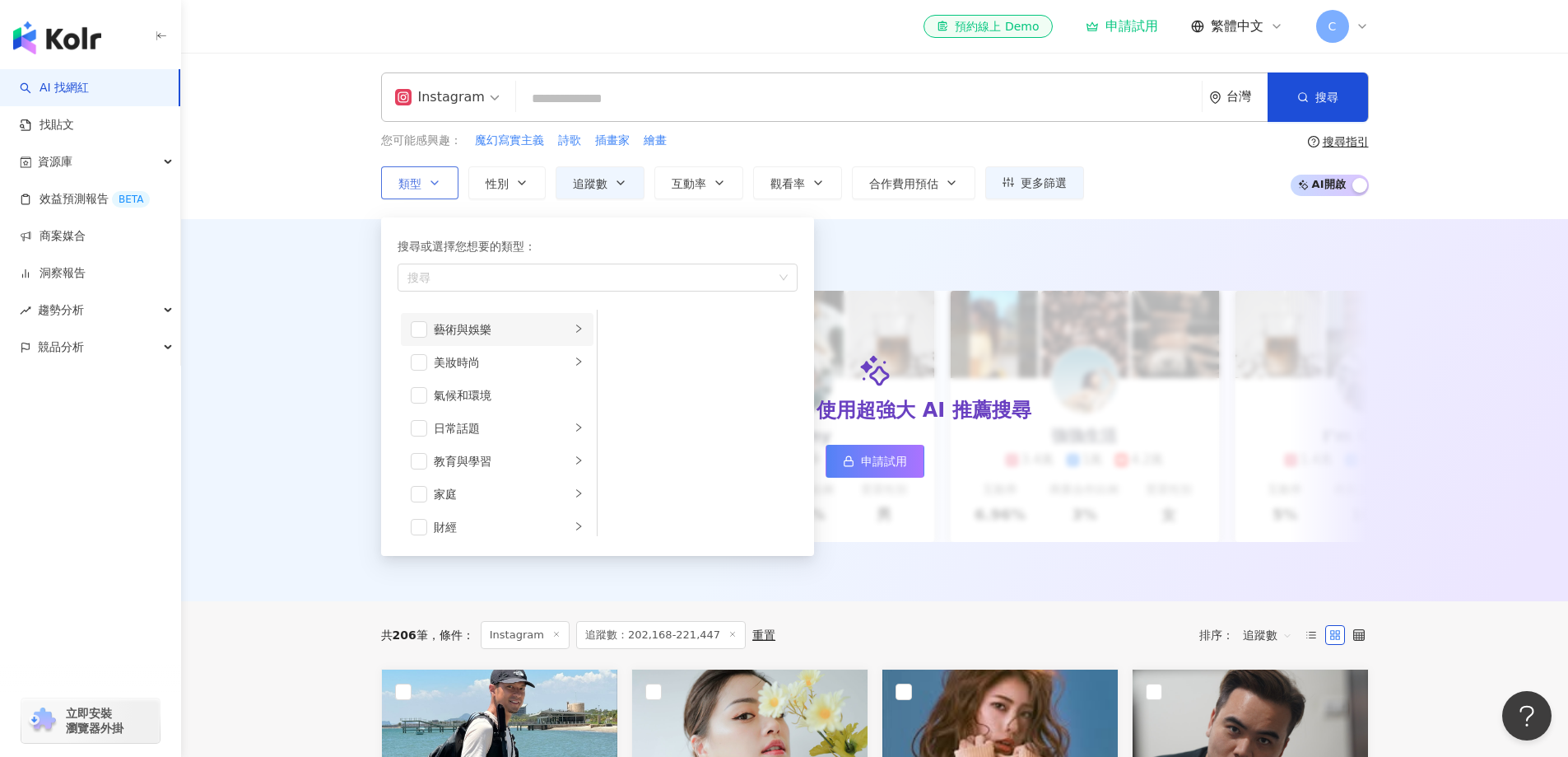
click at [500, 326] on div "藝術與娛樂" at bounding box center [502, 329] width 136 height 18
click at [418, 334] on span "button" at bounding box center [419, 329] width 17 height 17
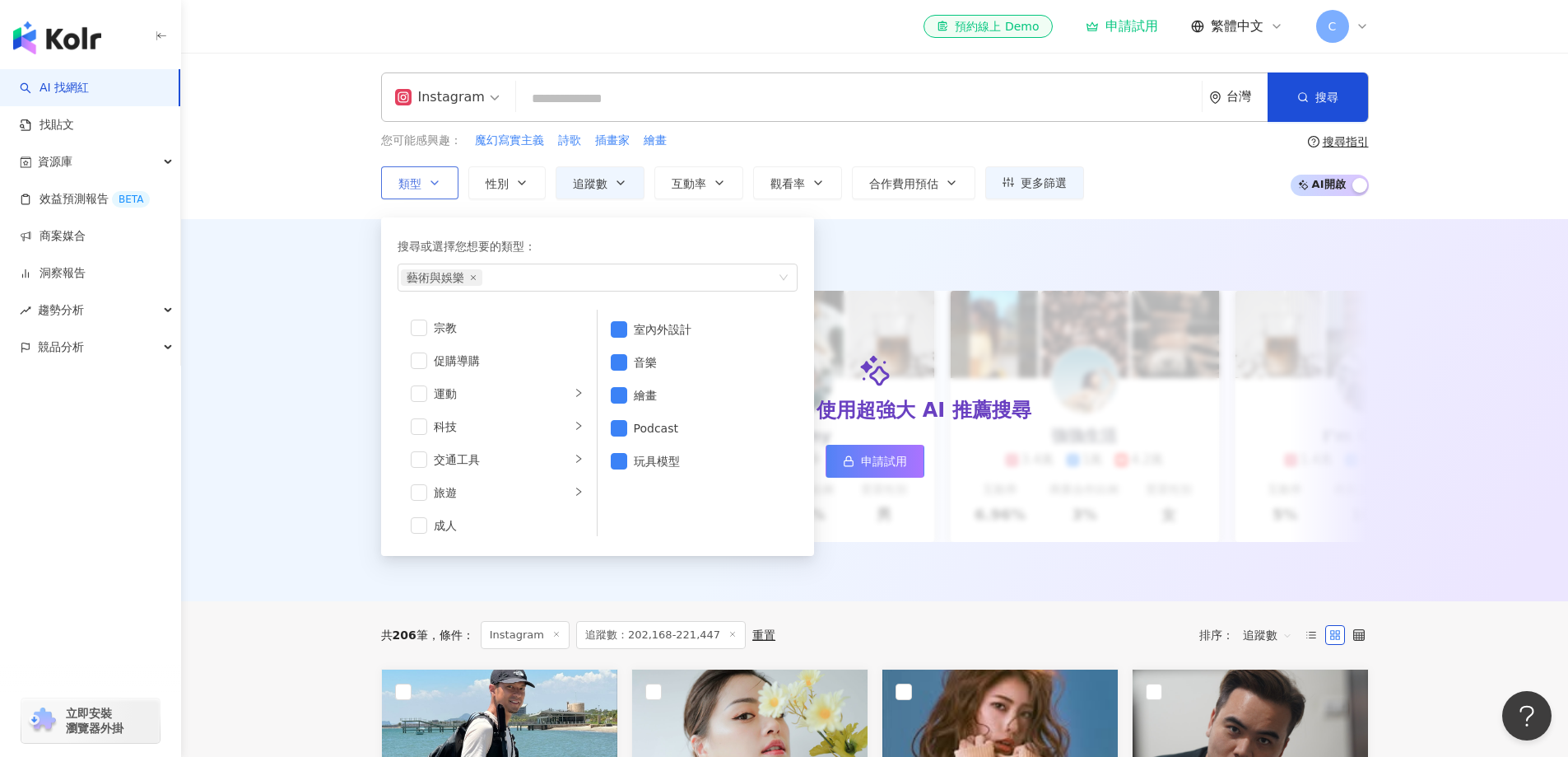
scroll to position [571, 0]
click at [1277, 104] on button "搜尋" at bounding box center [1318, 96] width 101 height 49
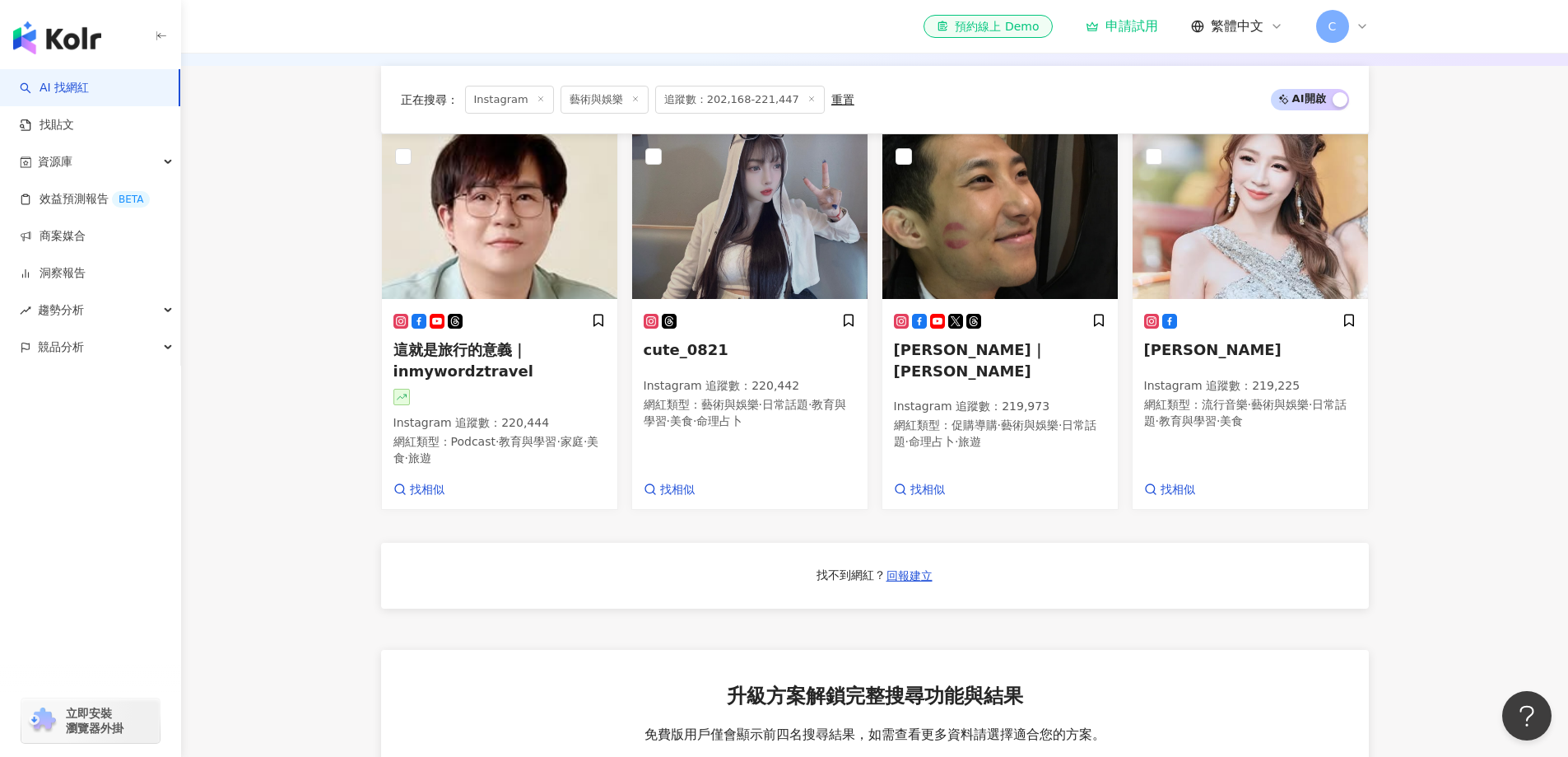
scroll to position [374, 0]
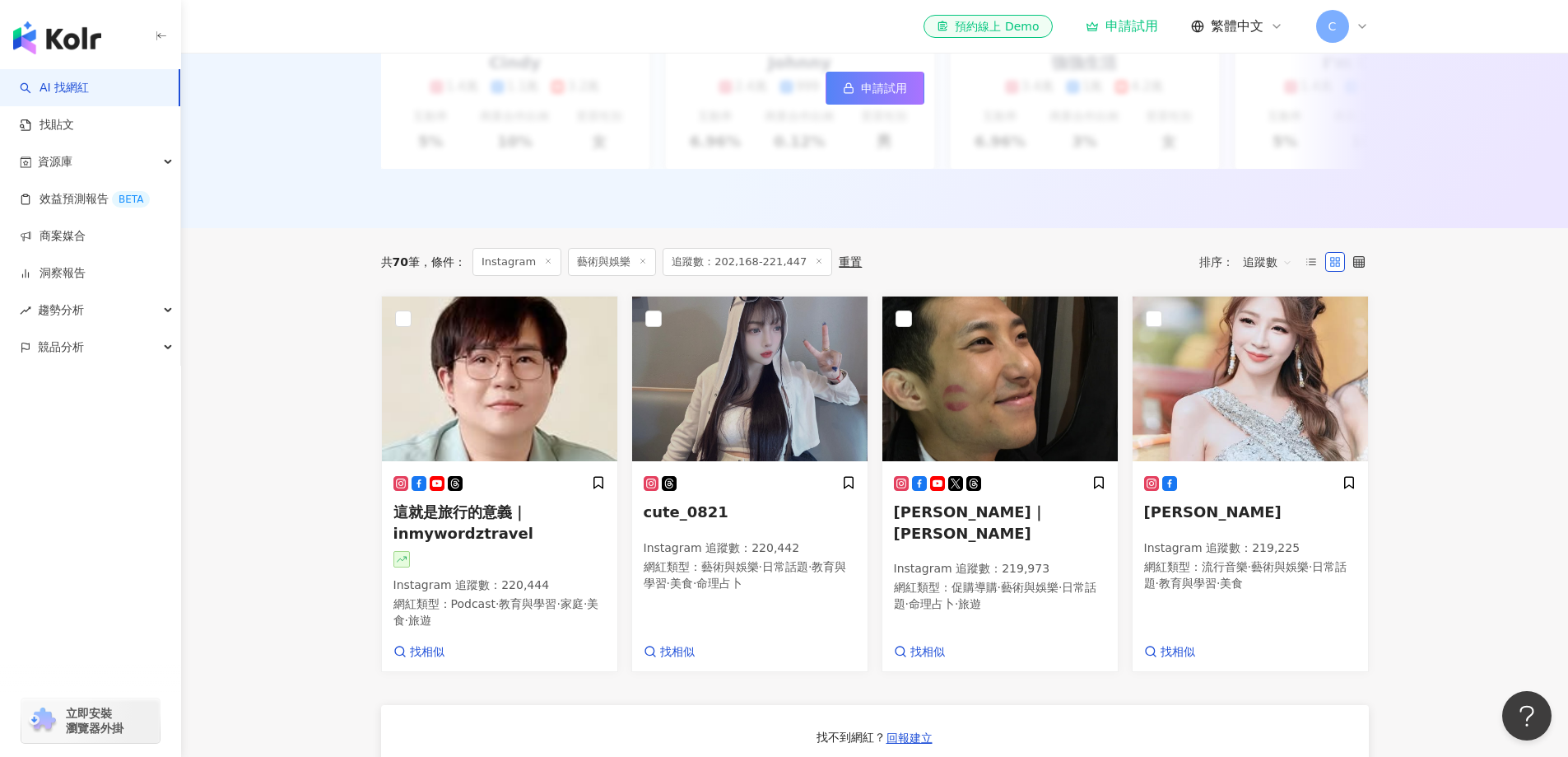
click at [639, 265] on icon at bounding box center [643, 261] width 8 height 8
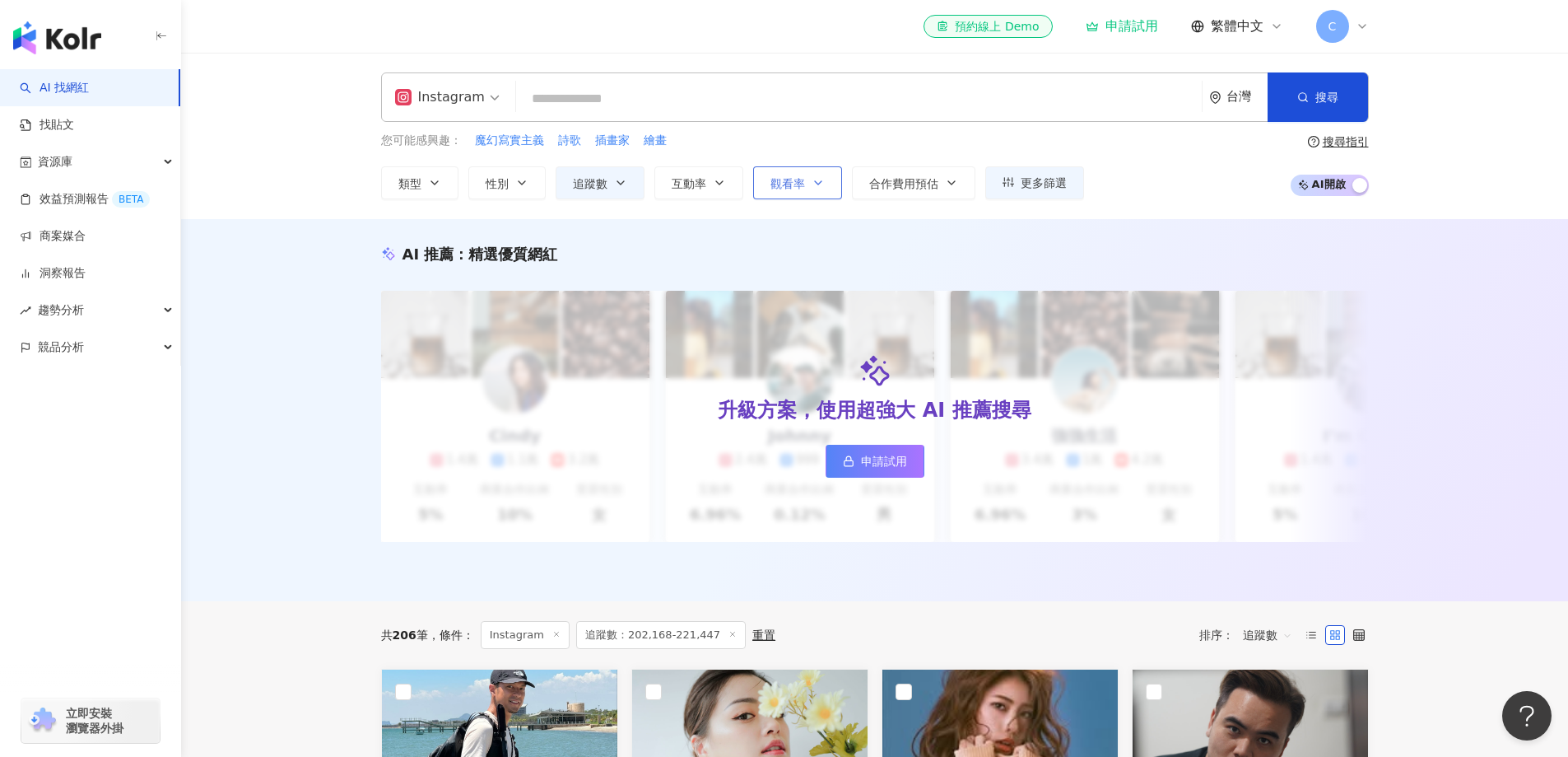
click at [821, 181] on icon "button" at bounding box center [818, 183] width 13 height 13
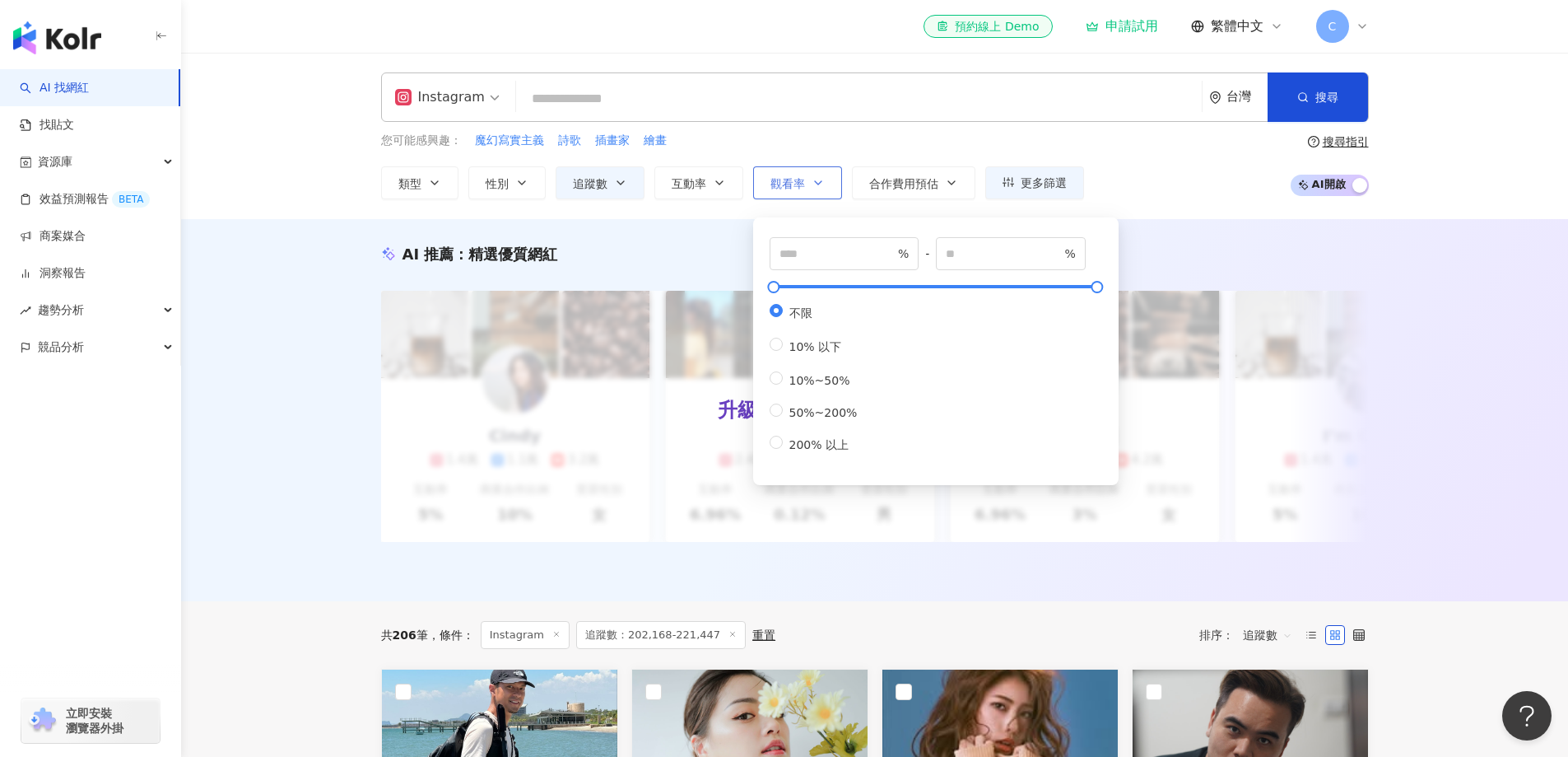
click at [821, 181] on icon "button" at bounding box center [818, 183] width 13 height 13
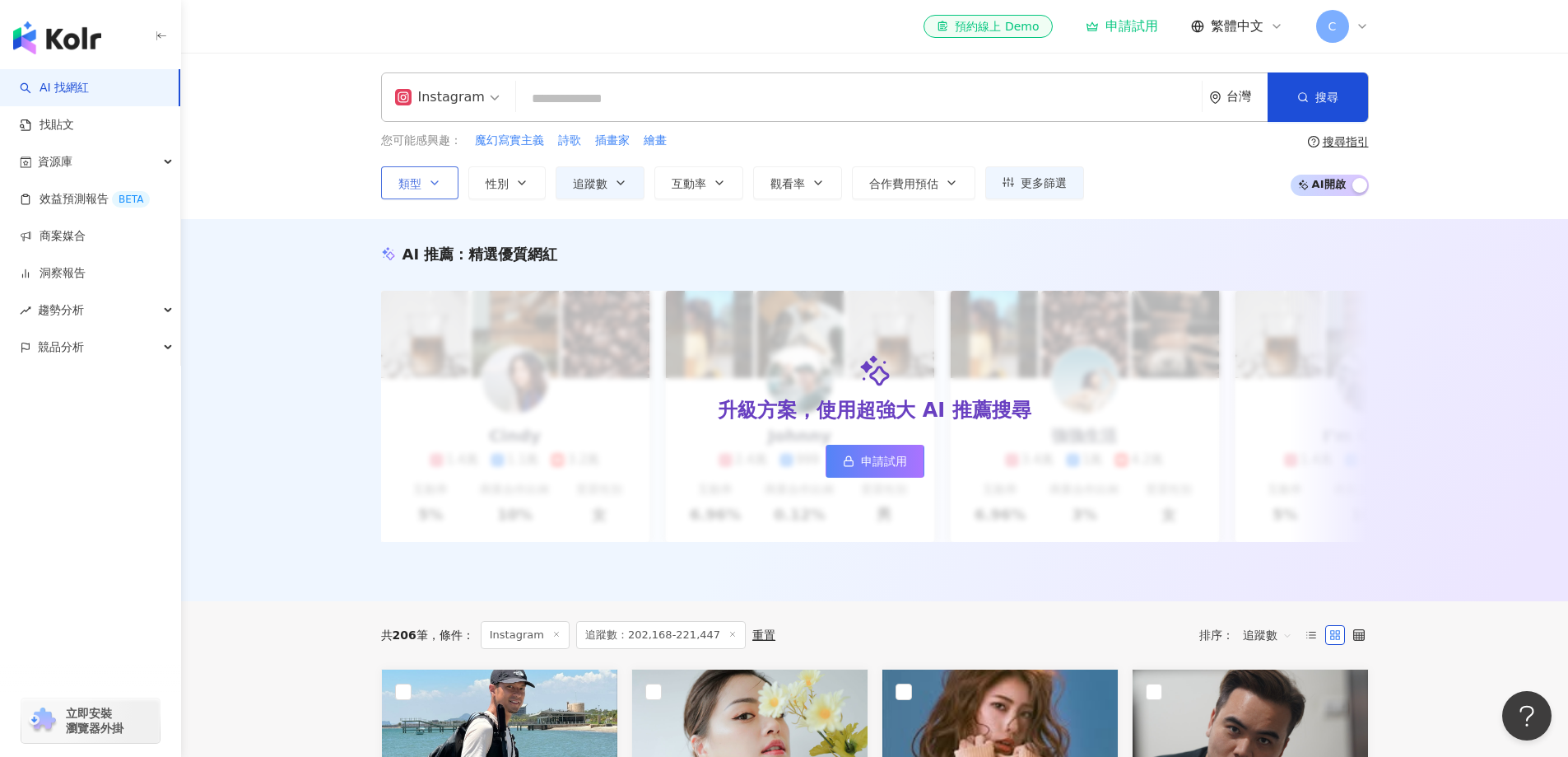
click at [406, 183] on span "類型" at bounding box center [410, 184] width 23 height 13
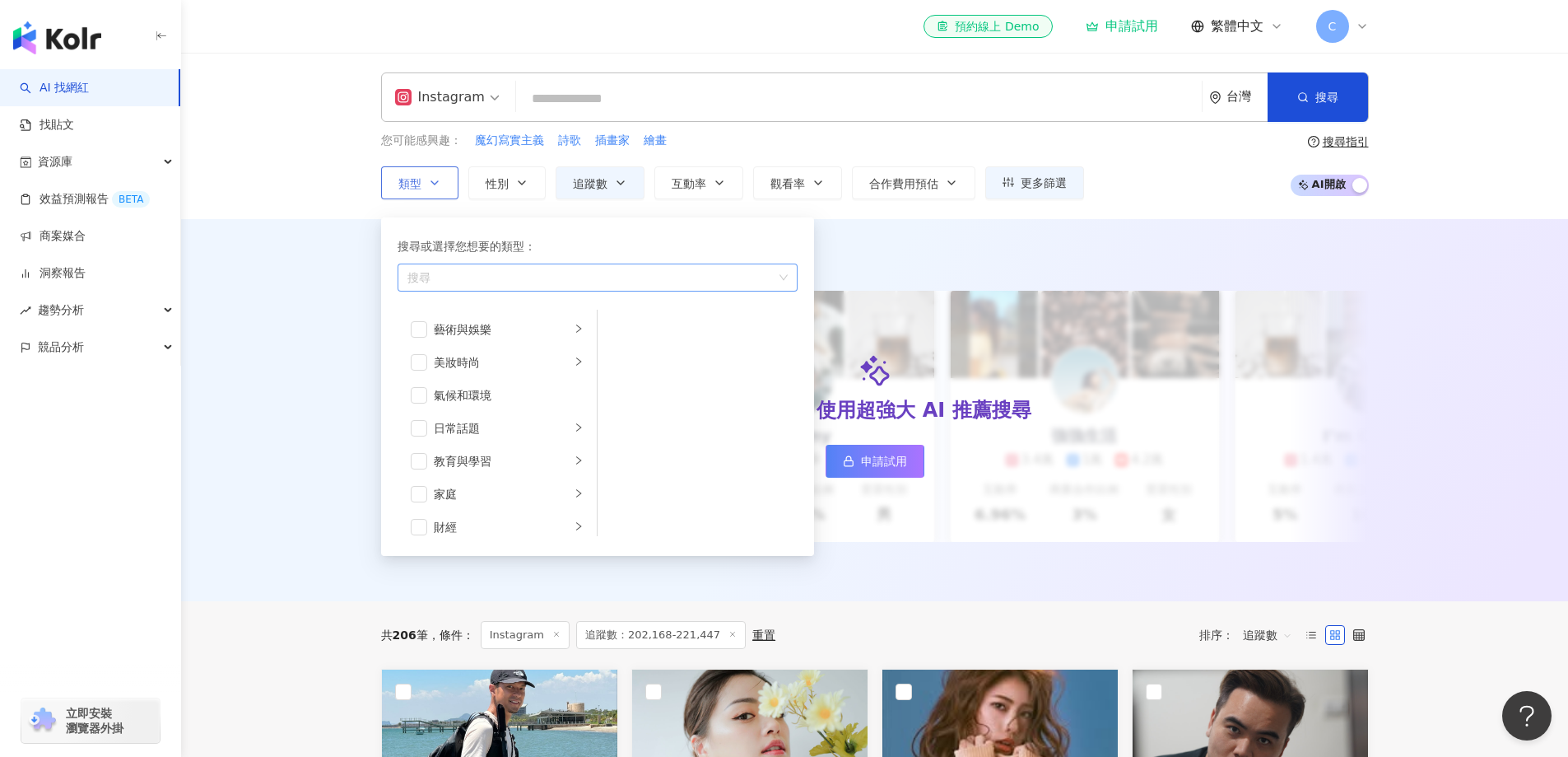
click at [486, 283] on div "button" at bounding box center [589, 277] width 377 height 12
type input "***"
click at [494, 292] on div "搜尋或選擇您想要的類型： 搜尋 藝術 與娛樂" at bounding box center [597, 265] width 400 height 56
click at [486, 282] on div "button" at bounding box center [589, 277] width 377 height 12
click at [602, 92] on input "search" at bounding box center [859, 99] width 673 height 32
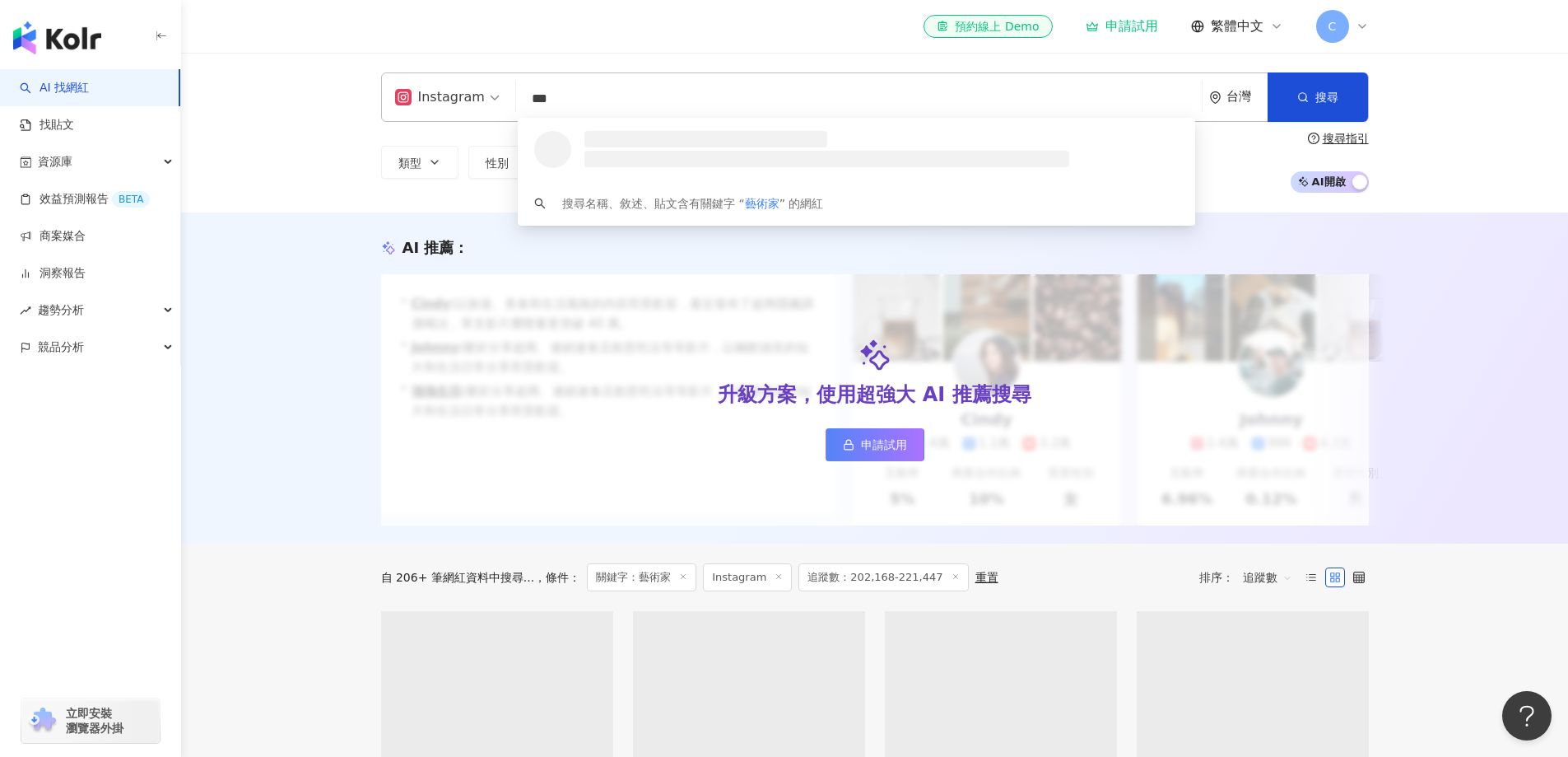
scroll to position [219, 0]
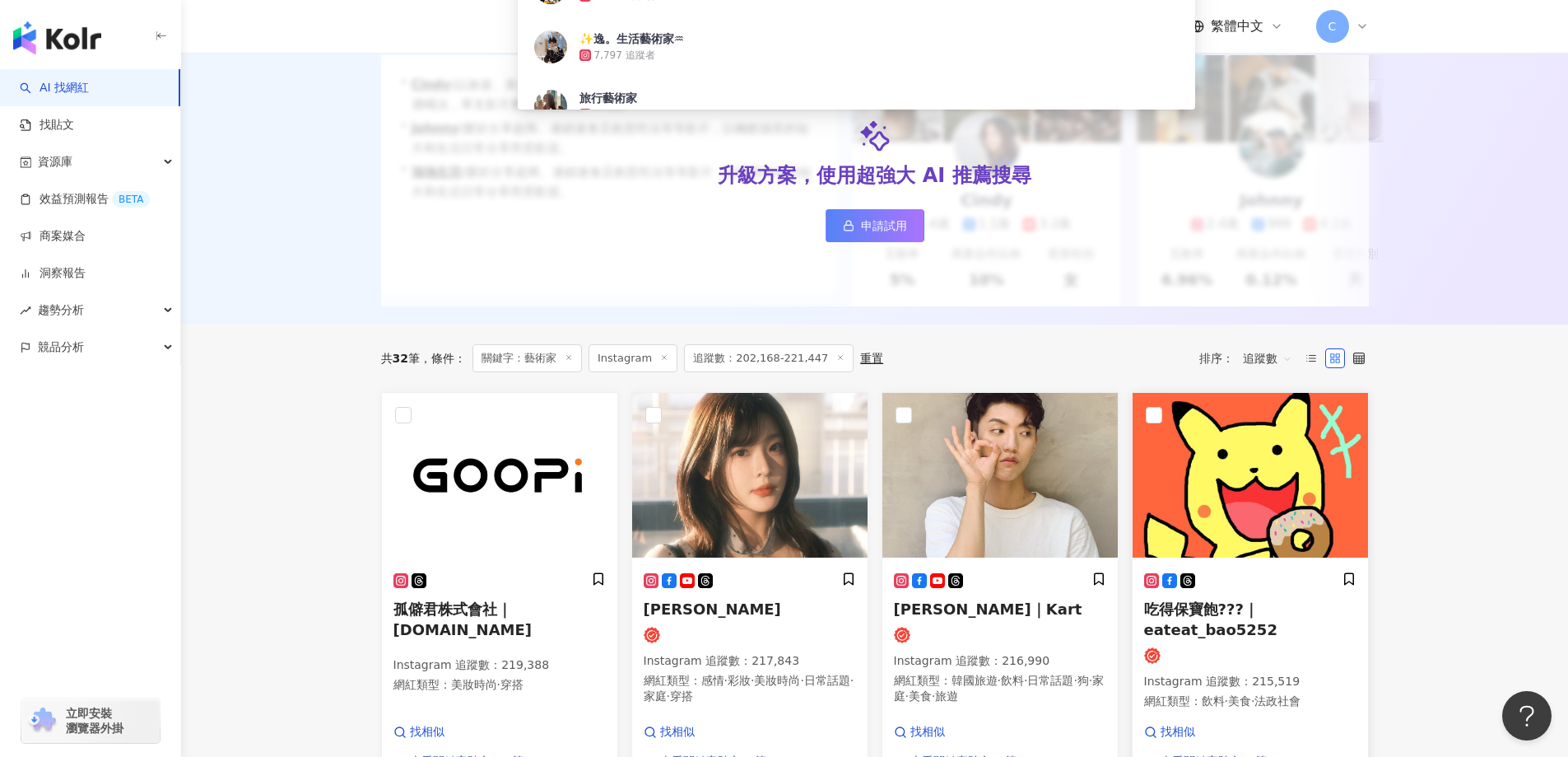
type input "***"
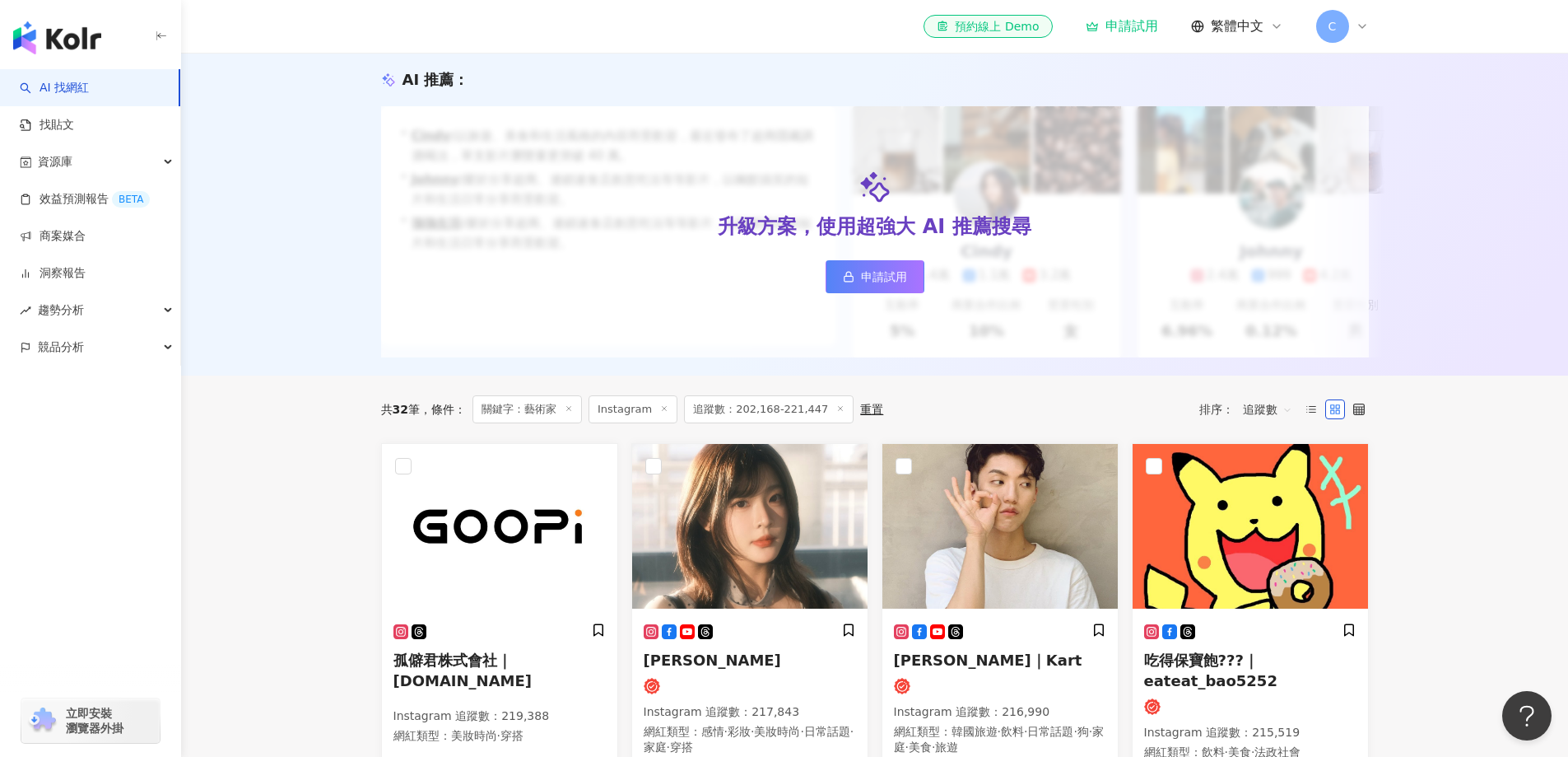
scroll to position [0, 0]
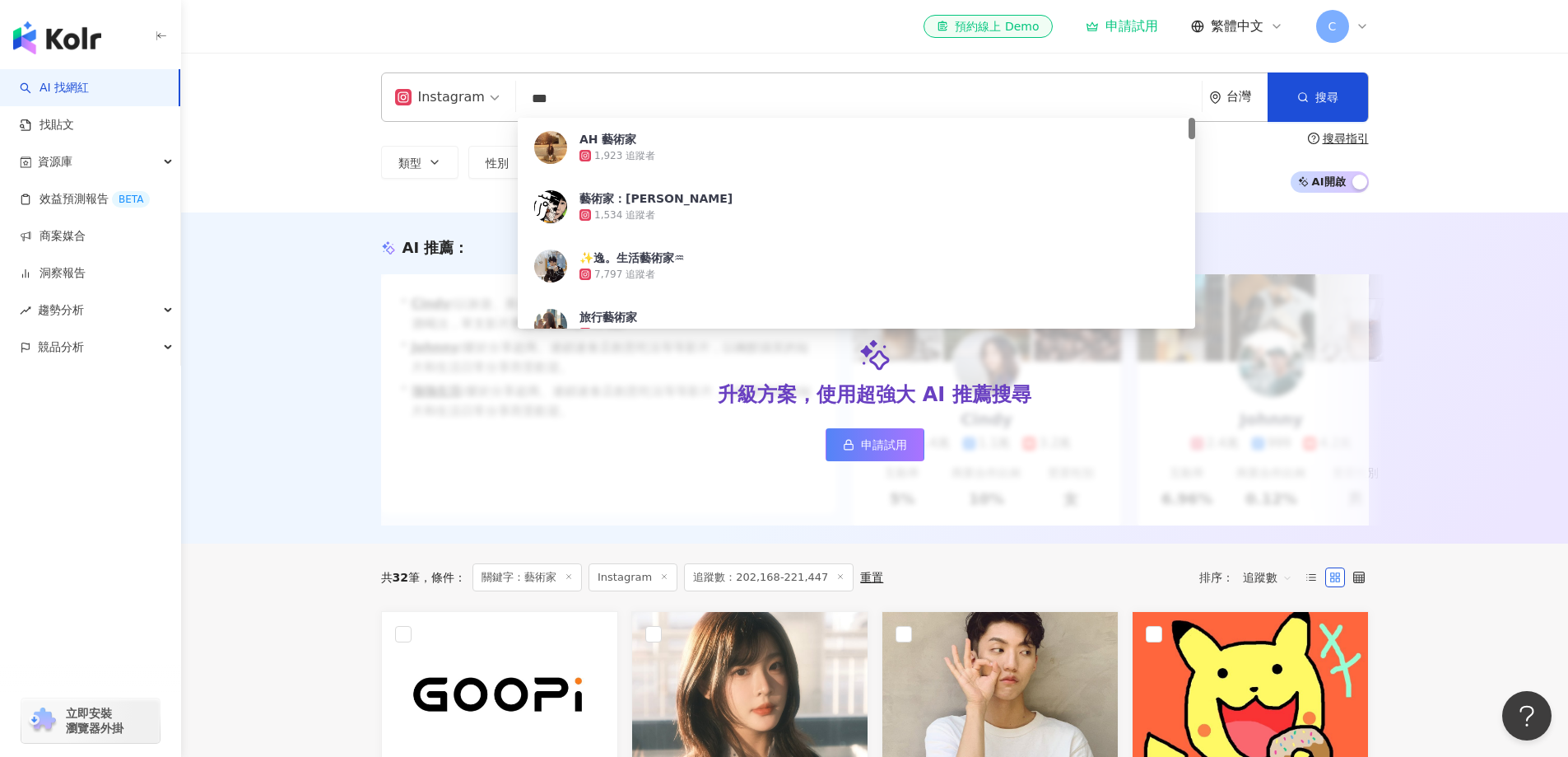
drag, startPoint x: 589, startPoint y: 107, endPoint x: 481, endPoint y: 83, distance: 110.6
click at [471, 89] on div "Instagram *** 台灣 搜尋 355269b7-6f0b-49c5-b4f1-8f49aa5210db AH 藝術家 1,923 追蹤者 藝術家：C…" at bounding box center [875, 96] width 988 height 49
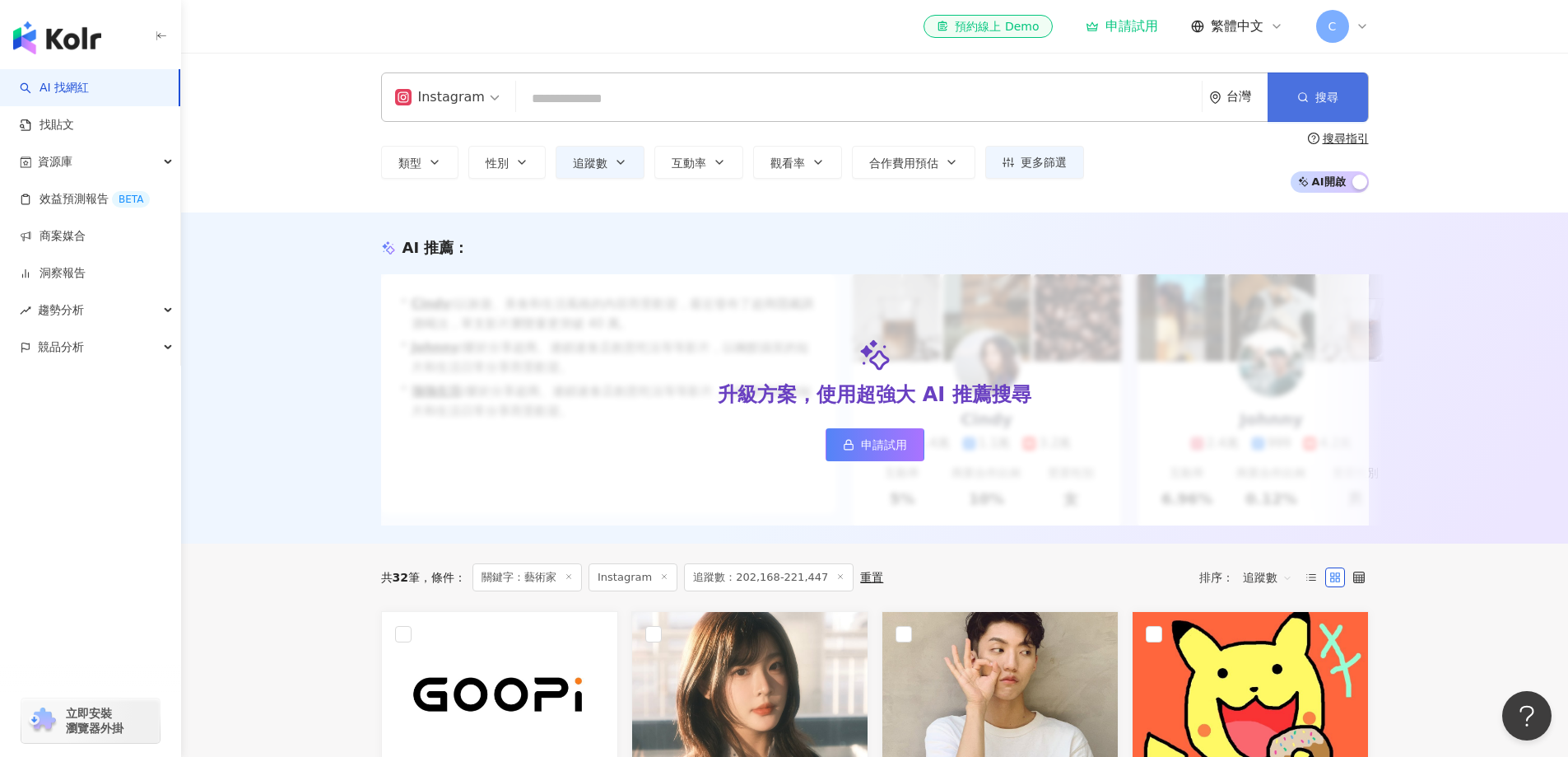
click at [1295, 92] on button "搜尋" at bounding box center [1318, 96] width 101 height 49
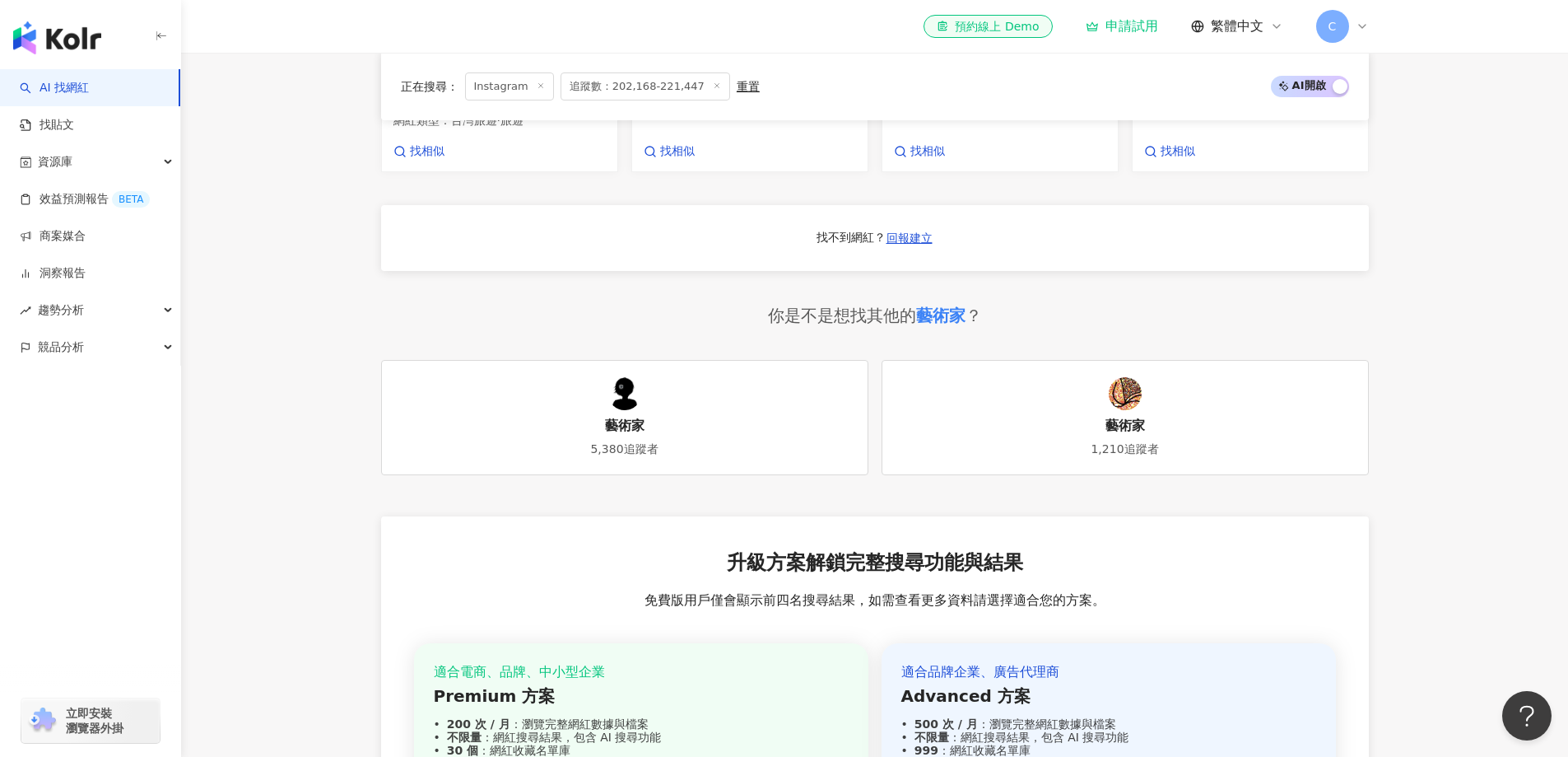
scroll to position [1098, 0]
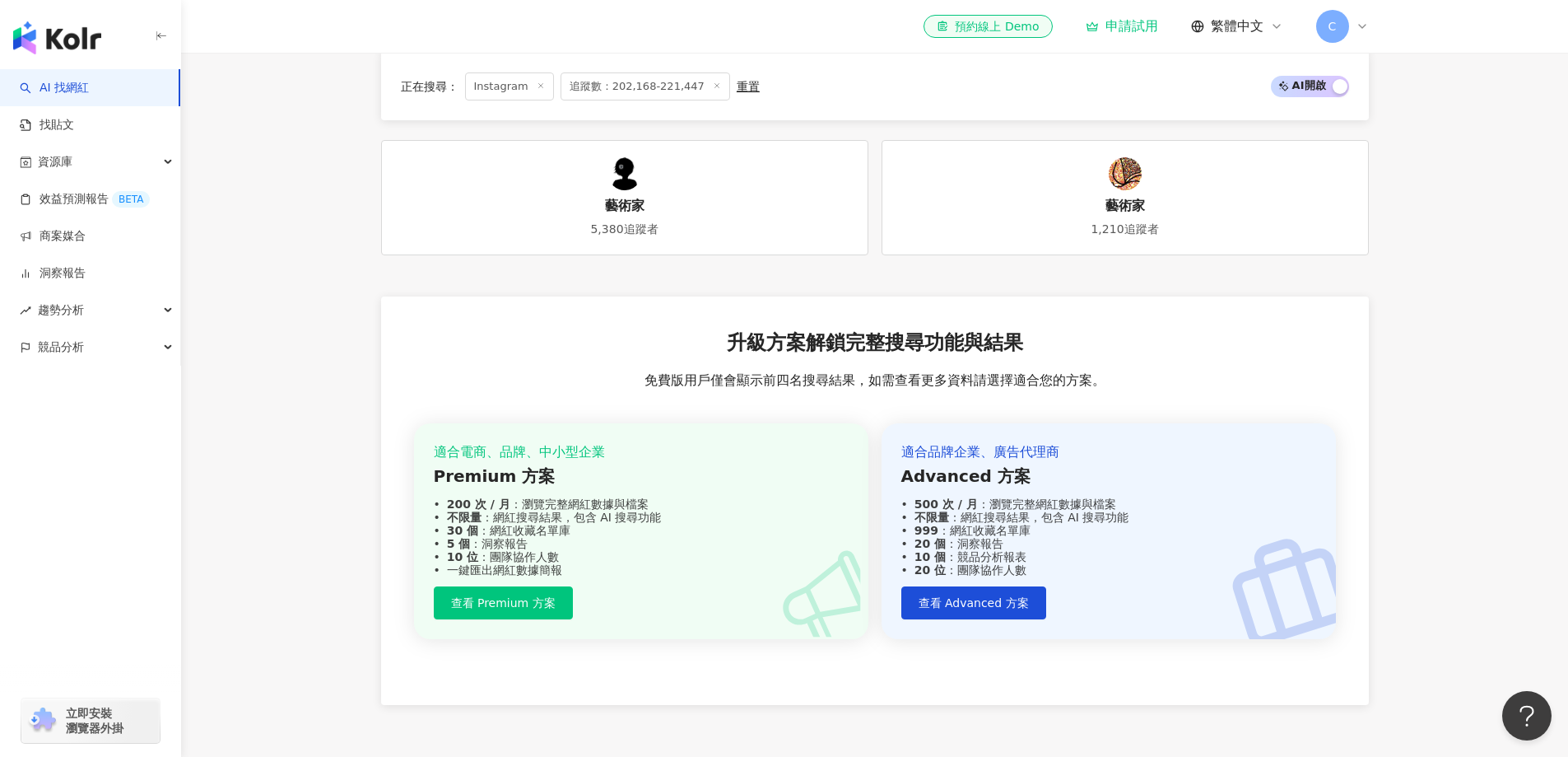
click at [736, 232] on link "藝術家 5,380追蹤者" at bounding box center [624, 197] width 487 height 116
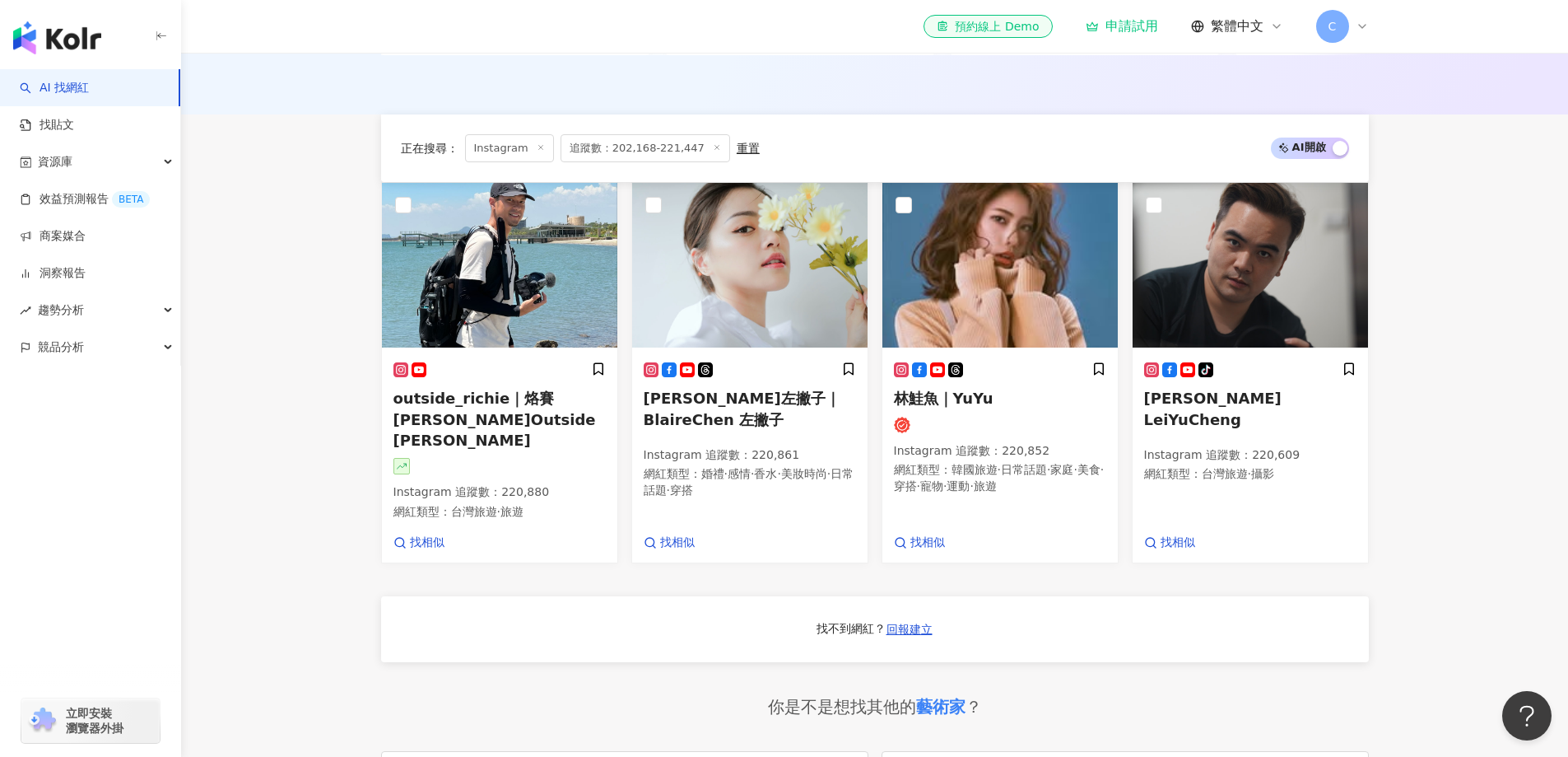
scroll to position [0, 0]
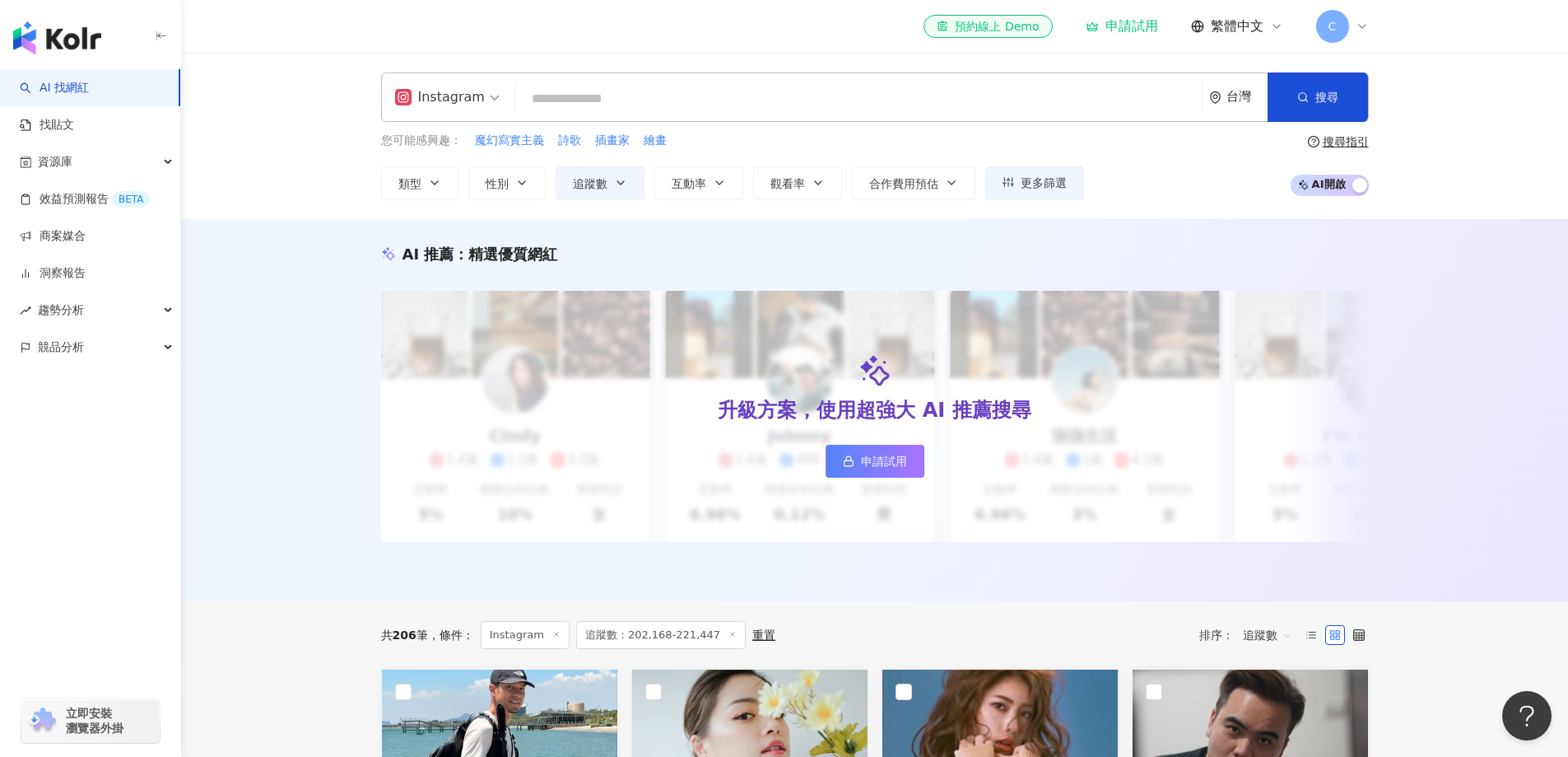
click at [642, 109] on input "search" at bounding box center [859, 99] width 673 height 32
click at [1329, 182] on span "AI 開啟 AI 關閉" at bounding box center [1330, 186] width 78 height 22
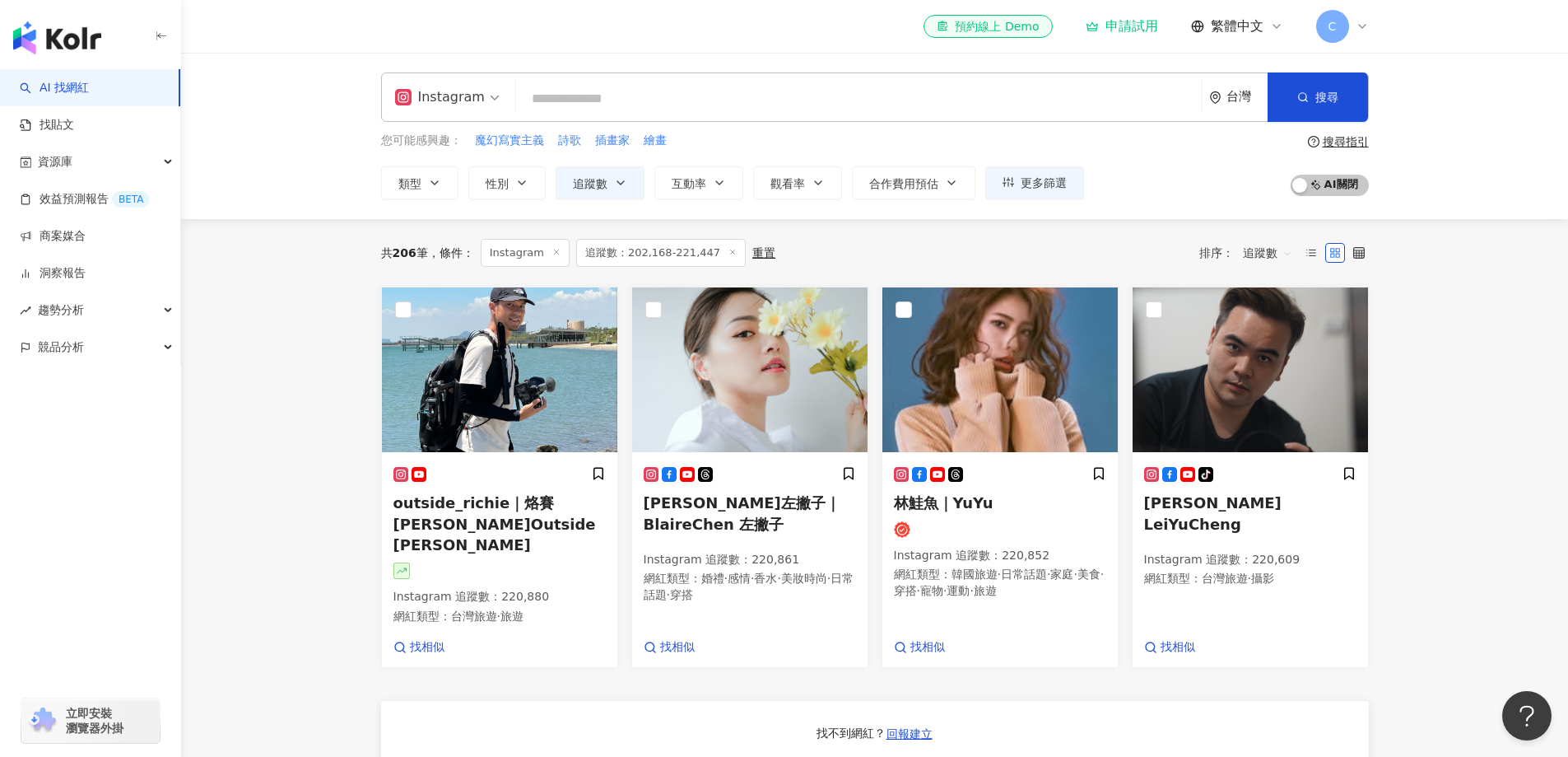
scroll to position [219, 0]
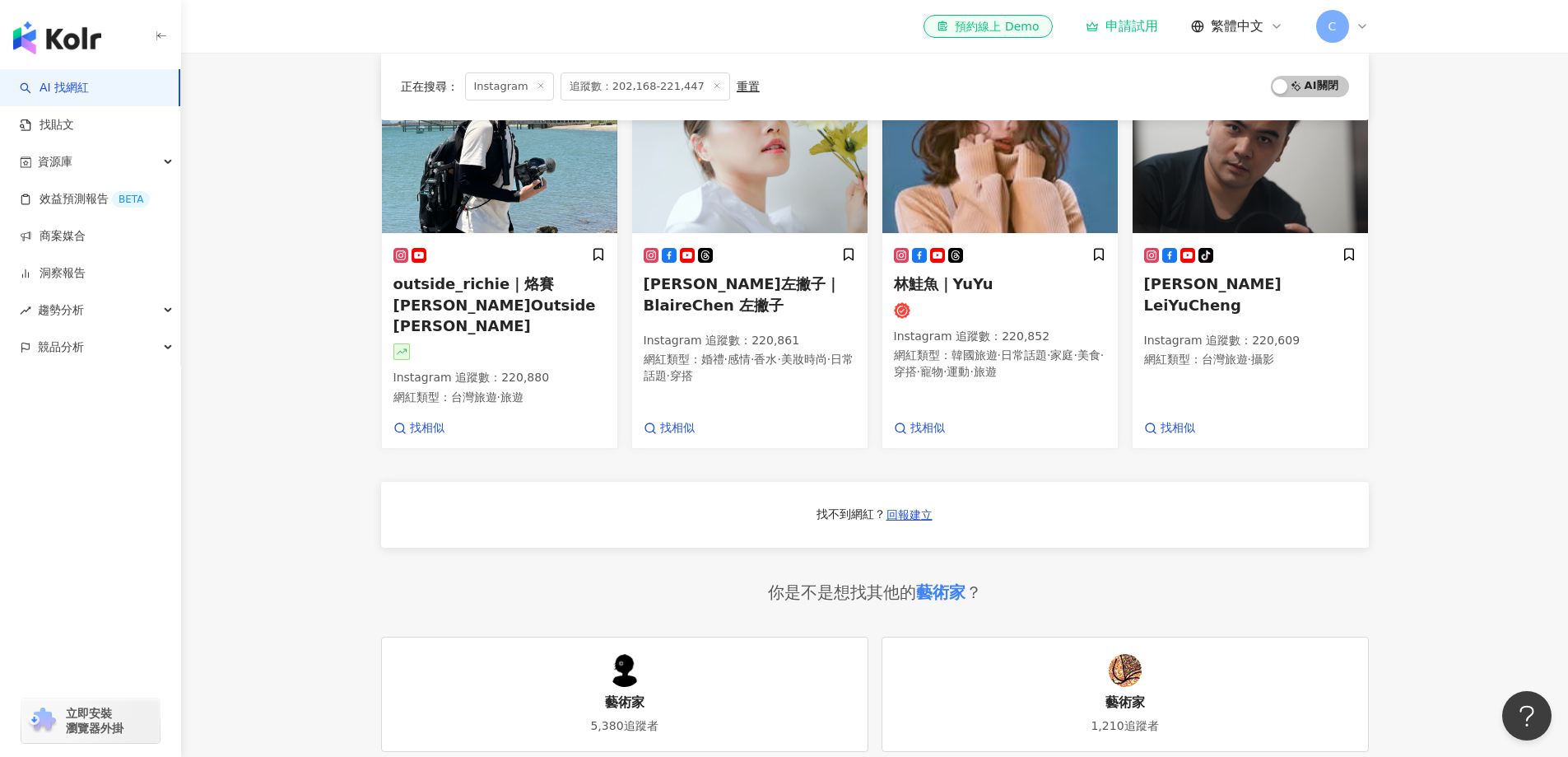
click at [251, 143] on main "Instagram 台灣 搜尋 355269b7-6f0b-49c5-b4f1-8f49aa5210db AH 藝術家 1,923 追蹤者 藝術家：CING …" at bounding box center [875, 517] width 1388 height 1368
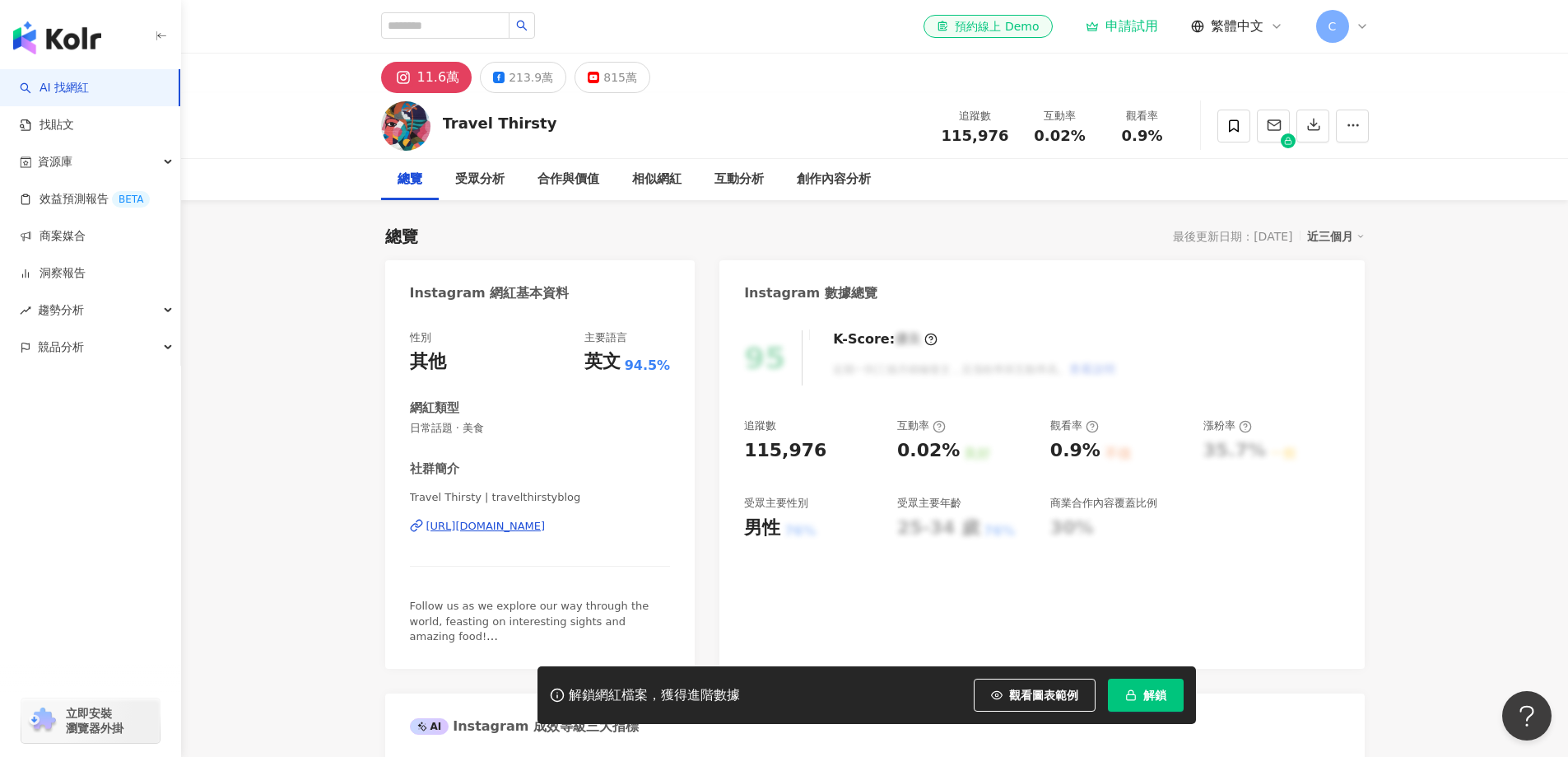
click at [546, 528] on div "https://www.instagram.com/travelthirstyblog/" at bounding box center [486, 527] width 120 height 15
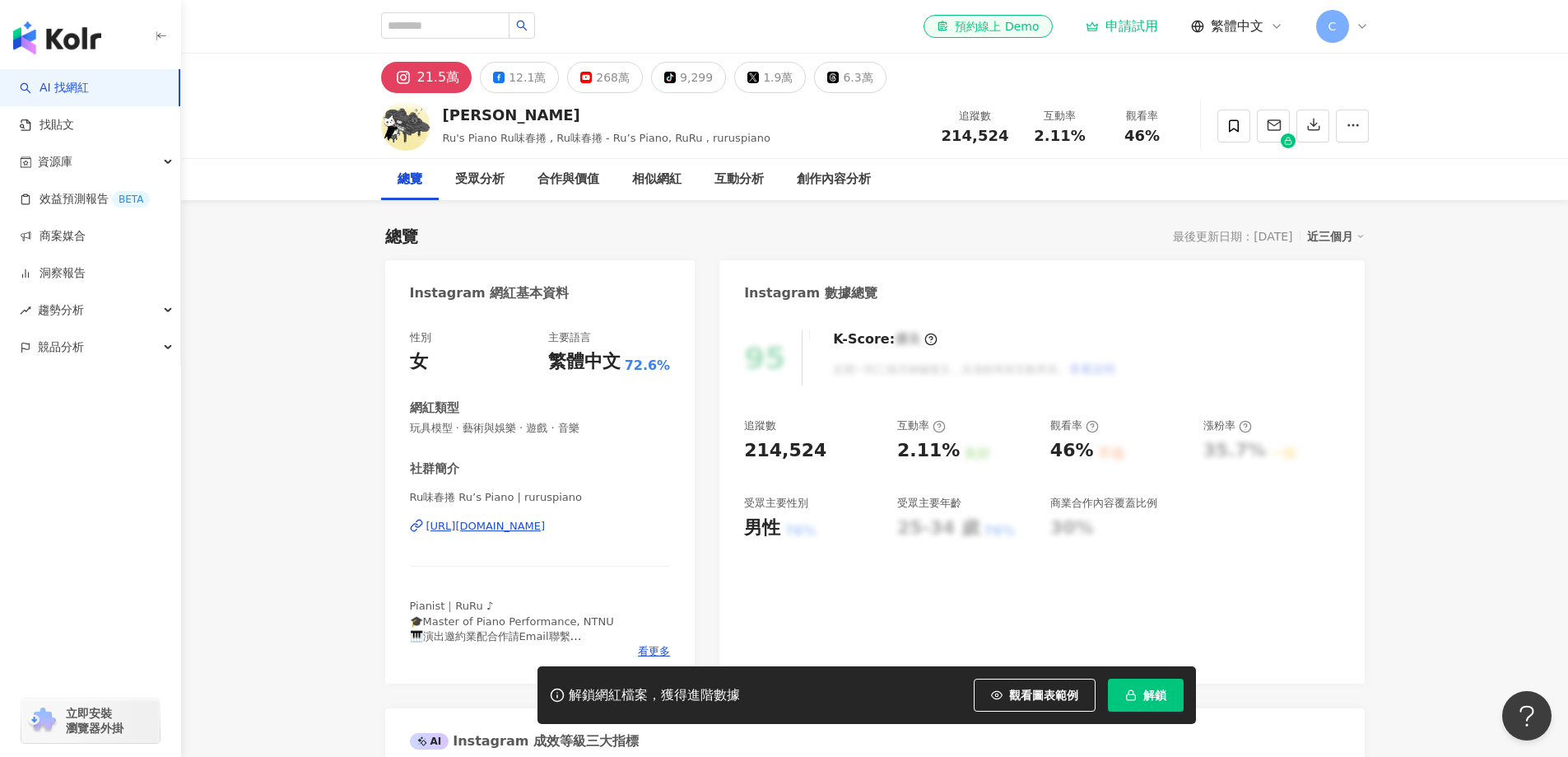
click at [541, 519] on div "https://www.instagram.com/ruruspiano/" at bounding box center [486, 527] width 120 height 15
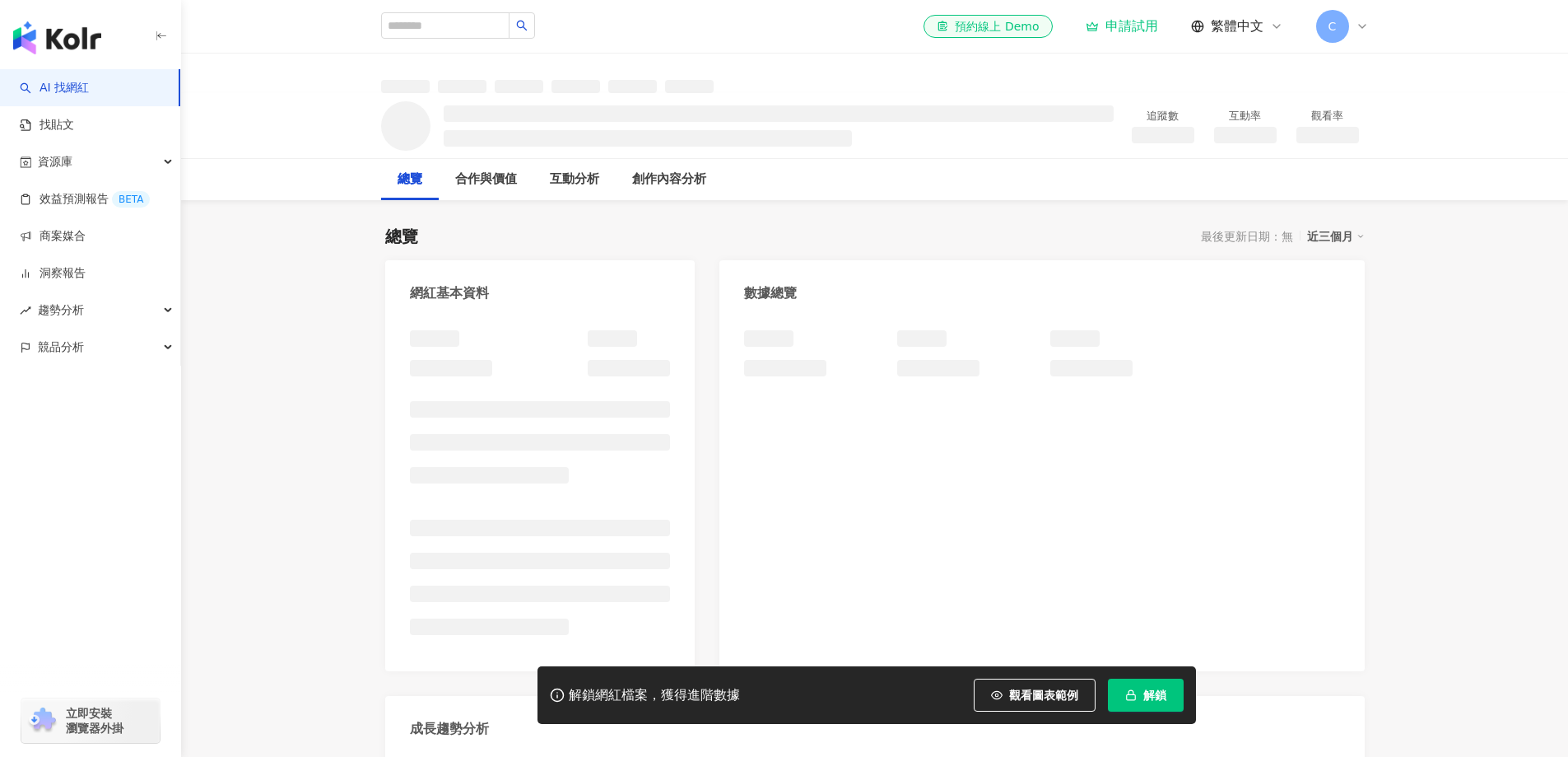
scroll to position [219, 0]
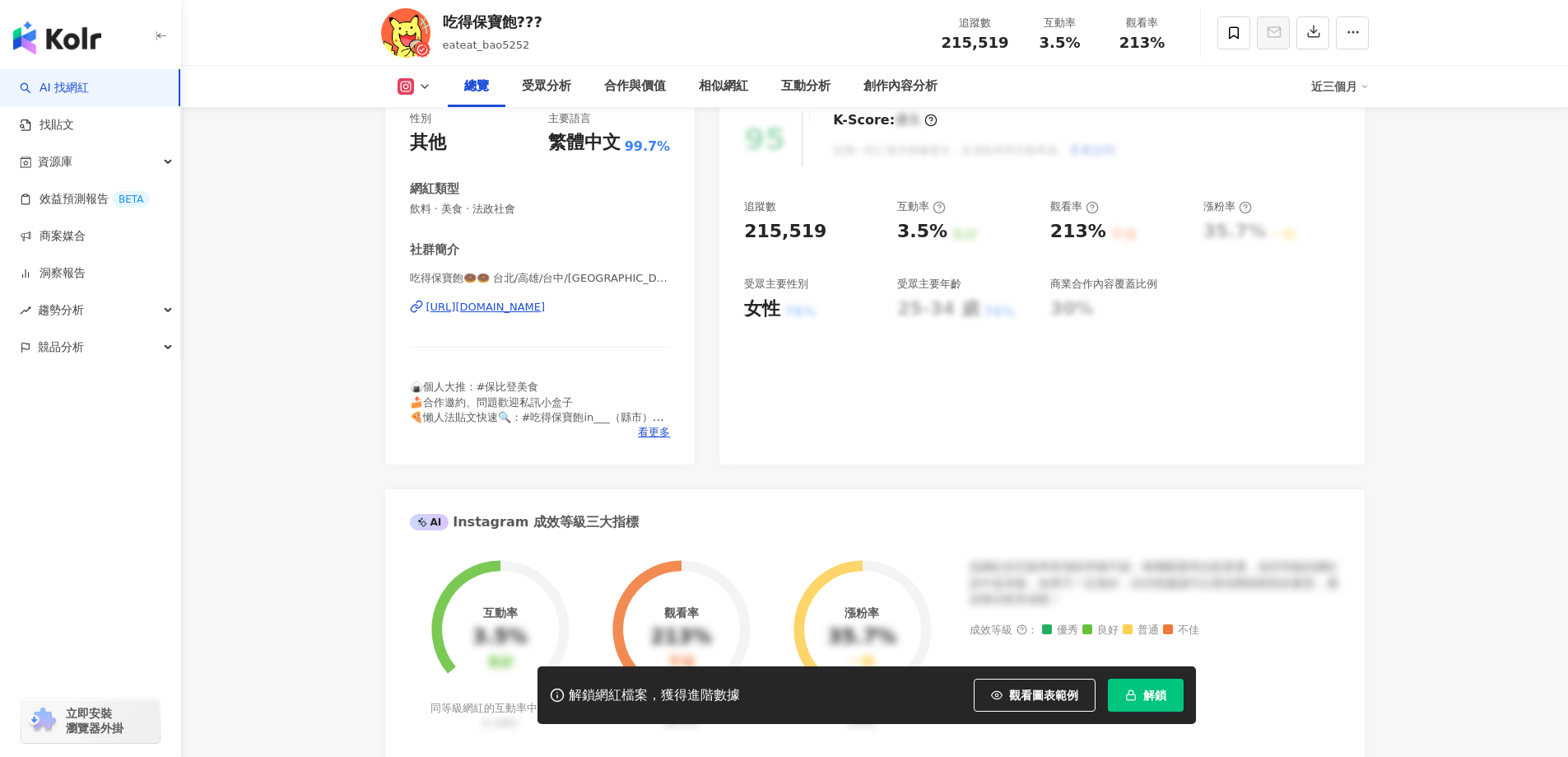
click at [528, 305] on div "https://www.instagram.com/eateat_bao5252/" at bounding box center [486, 307] width 120 height 15
